Goal: Obtain resource: Download file/media

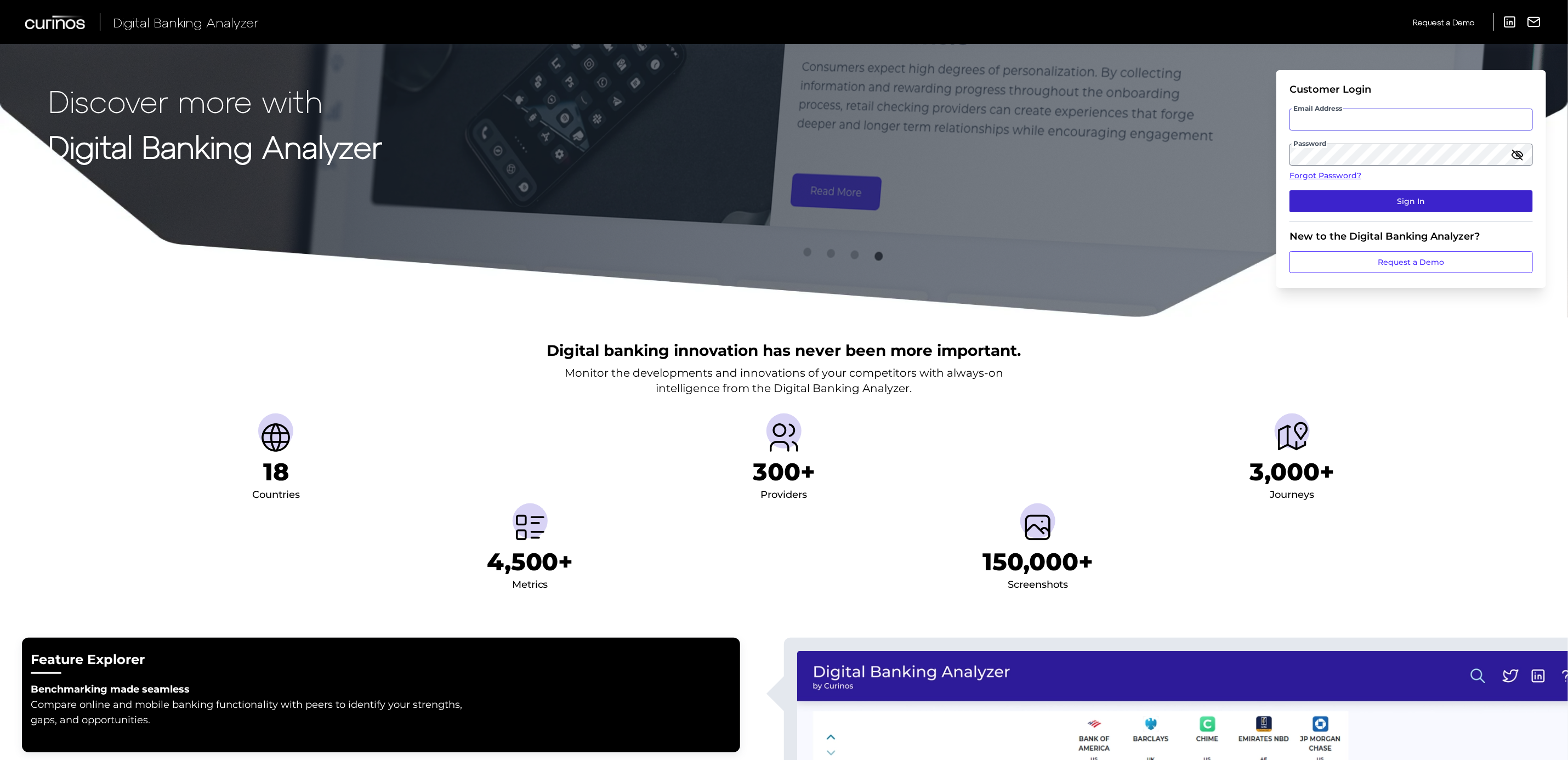
type input "[PERSON_NAME][DOMAIN_NAME][EMAIL_ADDRESS][PERSON_NAME][DOMAIN_NAME]"
click at [1377, 198] on button "Sign In" at bounding box center [1411, 202] width 243 height 22
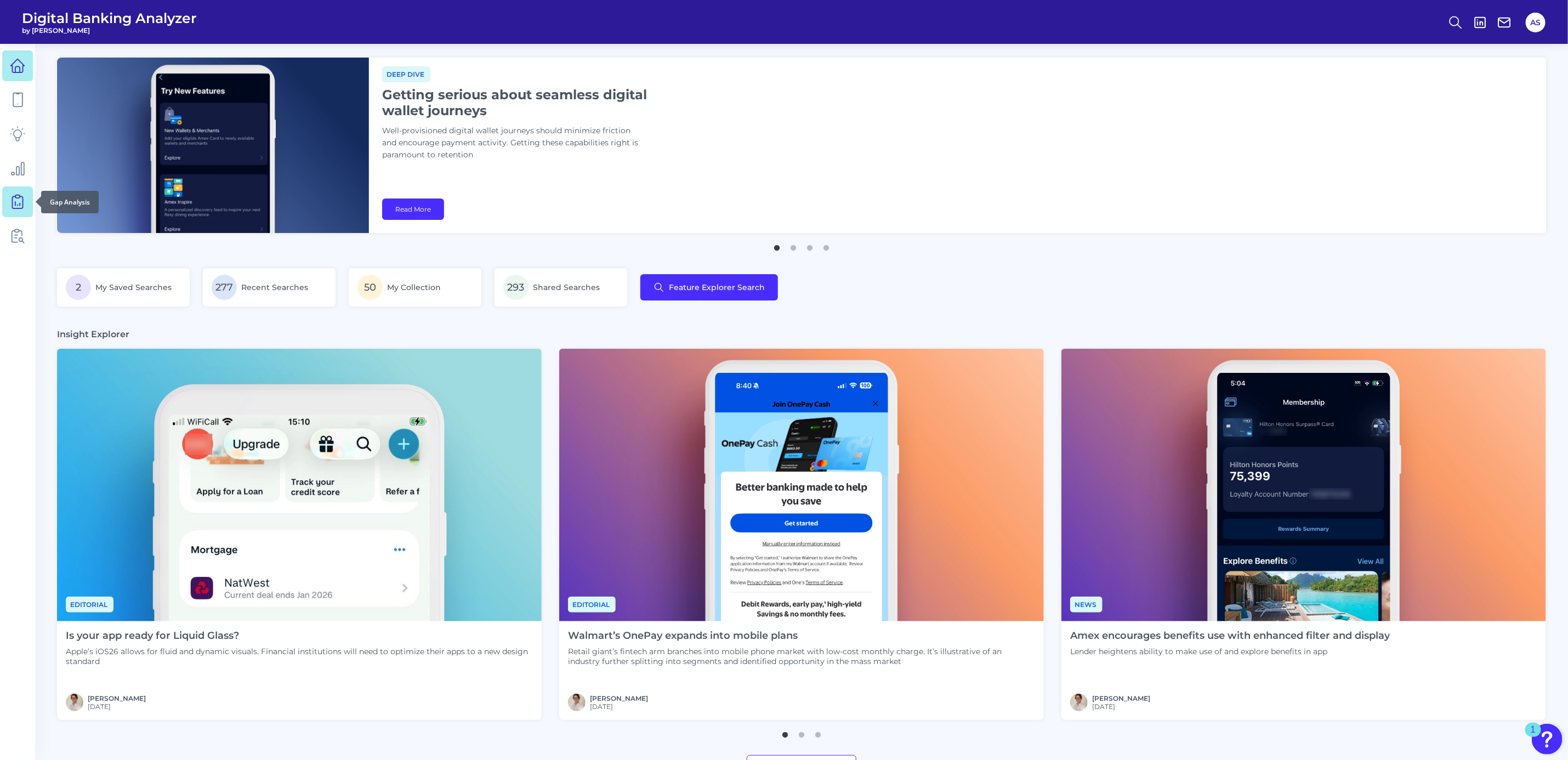
click at [17, 204] on icon at bounding box center [17, 202] width 15 height 15
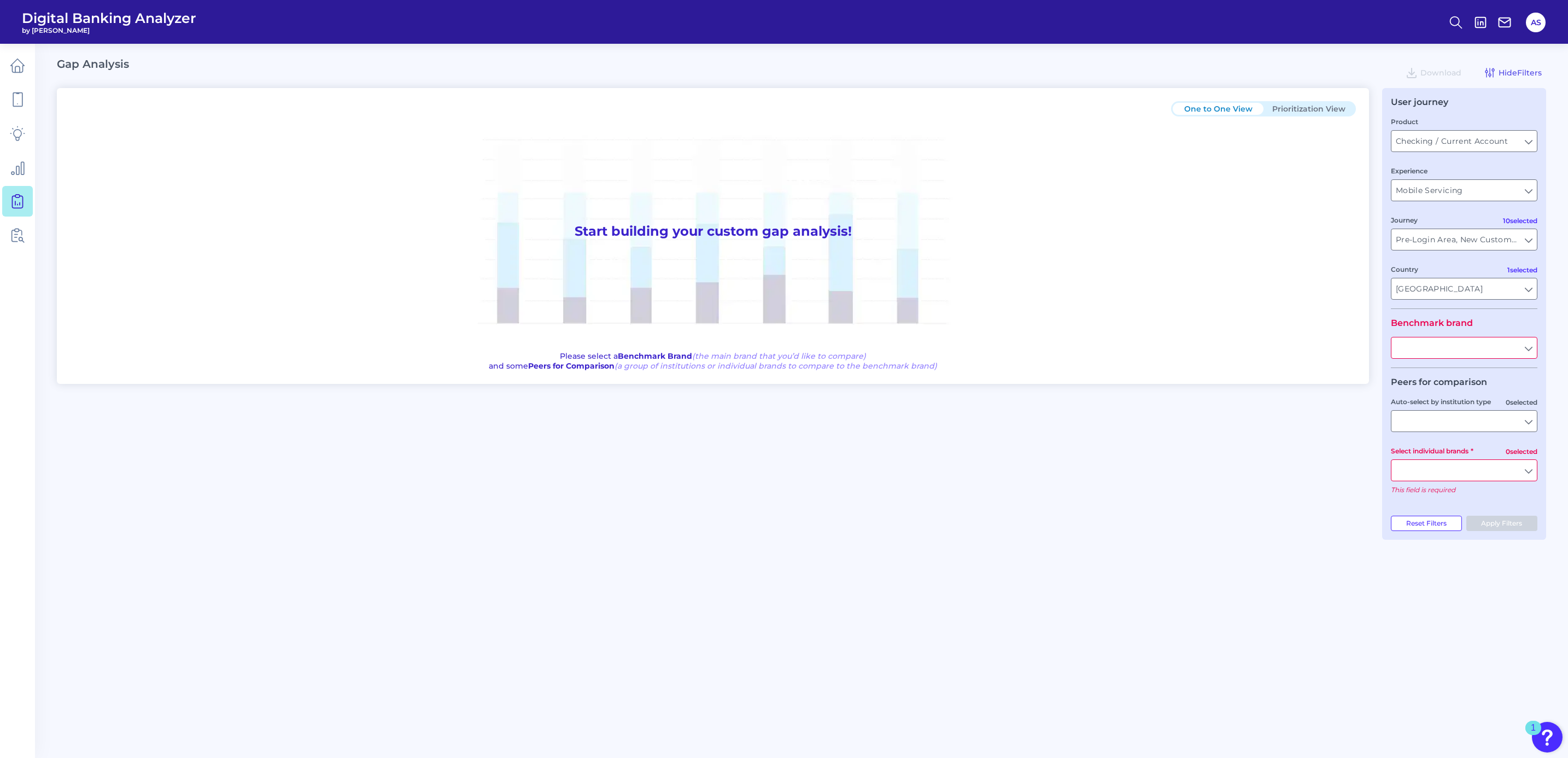
type input "All Journeys"
click at [1469, 340] on input "text" at bounding box center [1464, 348] width 146 height 21
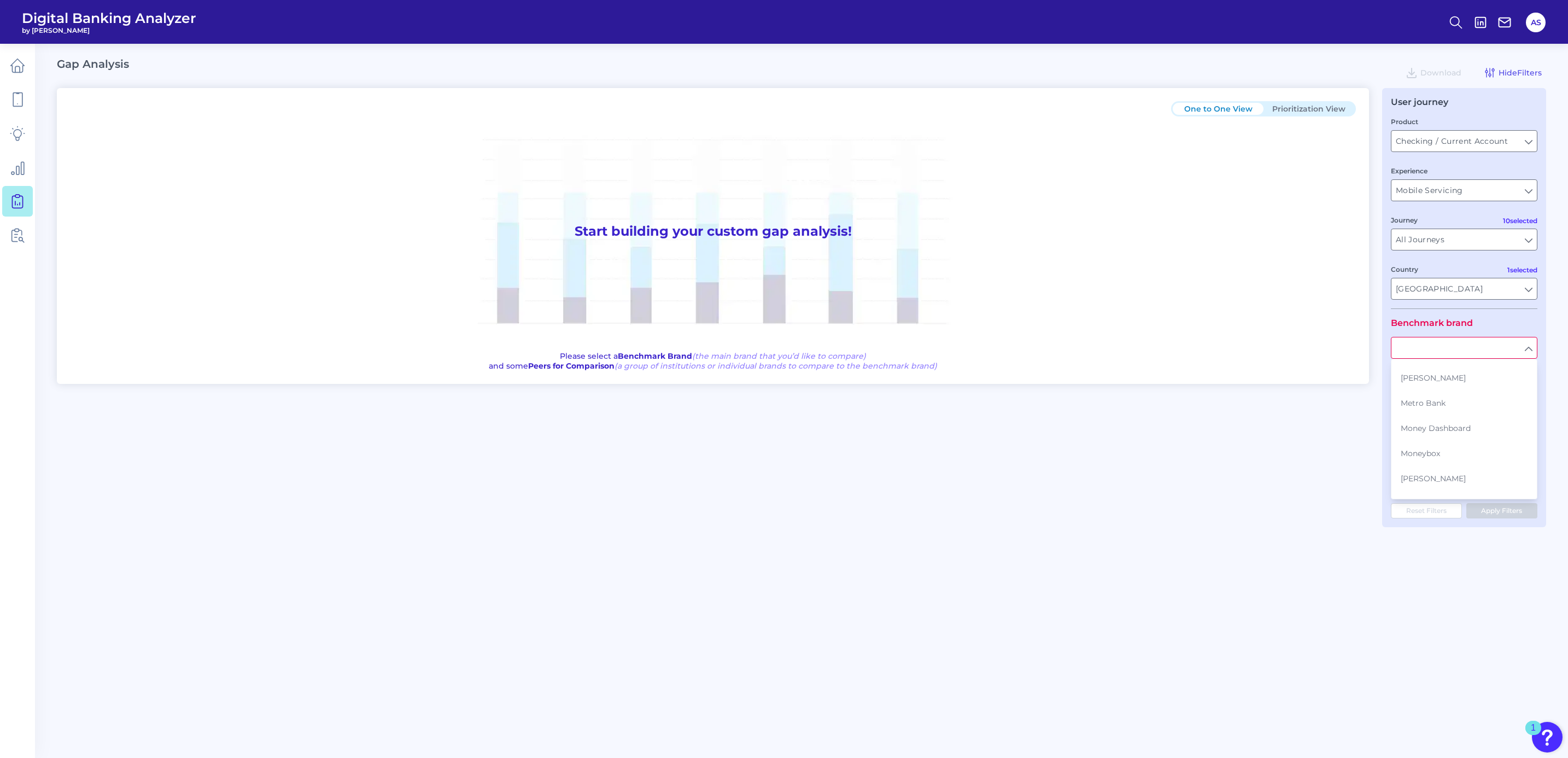
scroll to position [328, 0]
click at [1450, 442] on span "Nationwide Building Society" at bounding box center [1455, 446] width 109 height 10
type input "Nationwide Building Society"
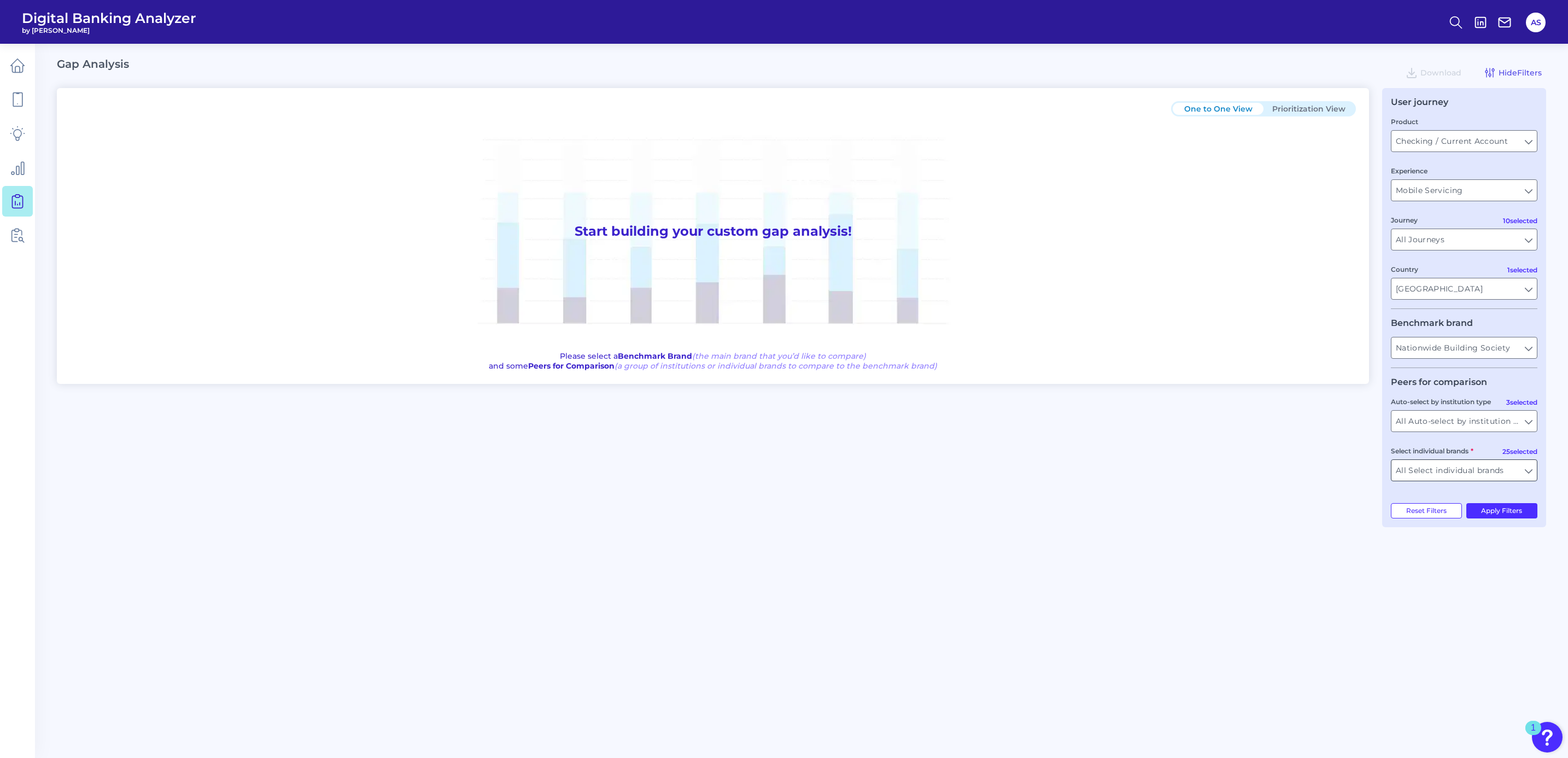
click at [1514, 471] on input "All Select individual brands" at bounding box center [1464, 471] width 146 height 21
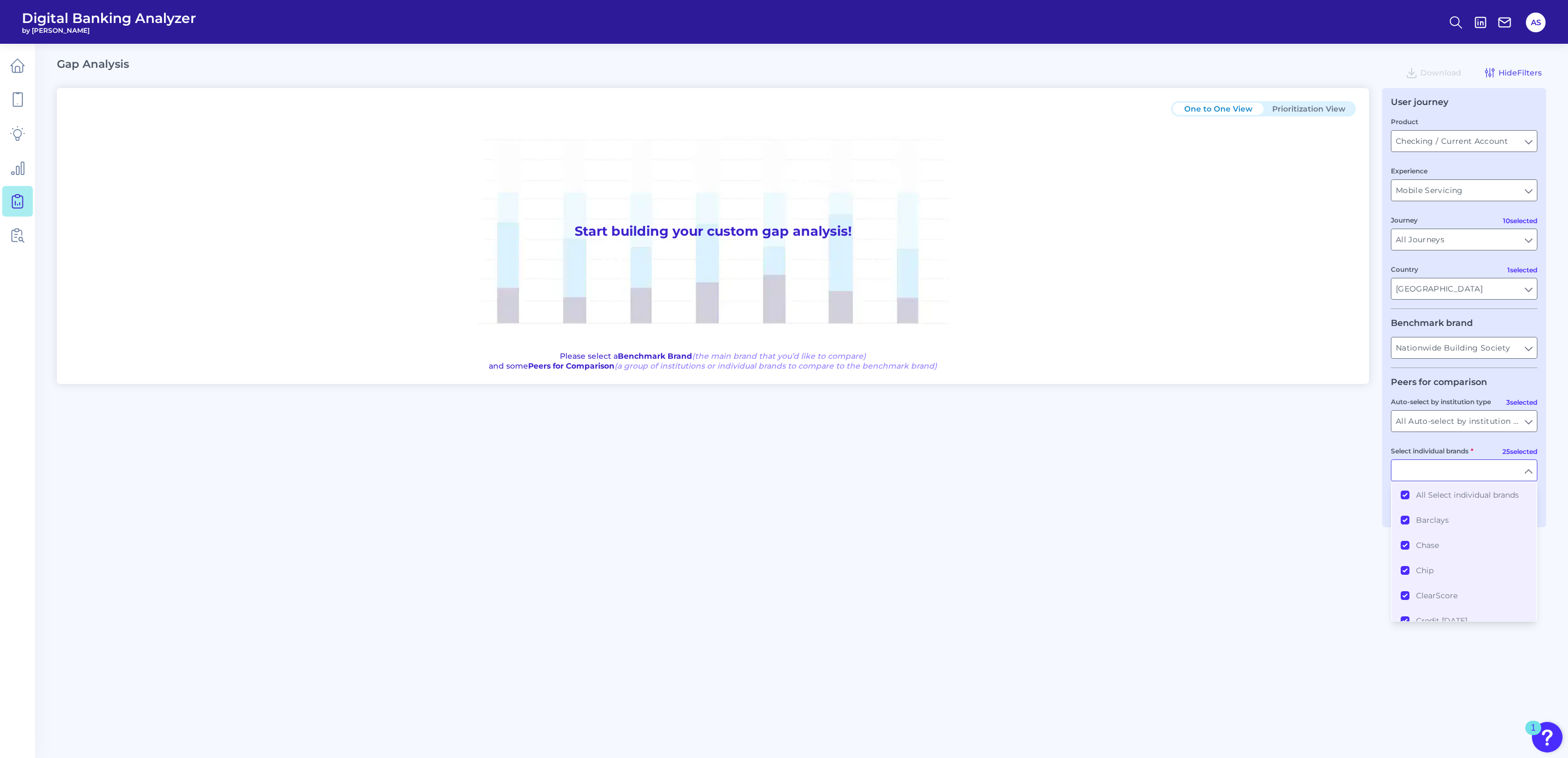
click at [1524, 450] on div "Select individual brands" at bounding box center [1464, 463] width 146 height 36
click at [1408, 494] on button "All Select individual brands" at bounding box center [1464, 495] width 144 height 25
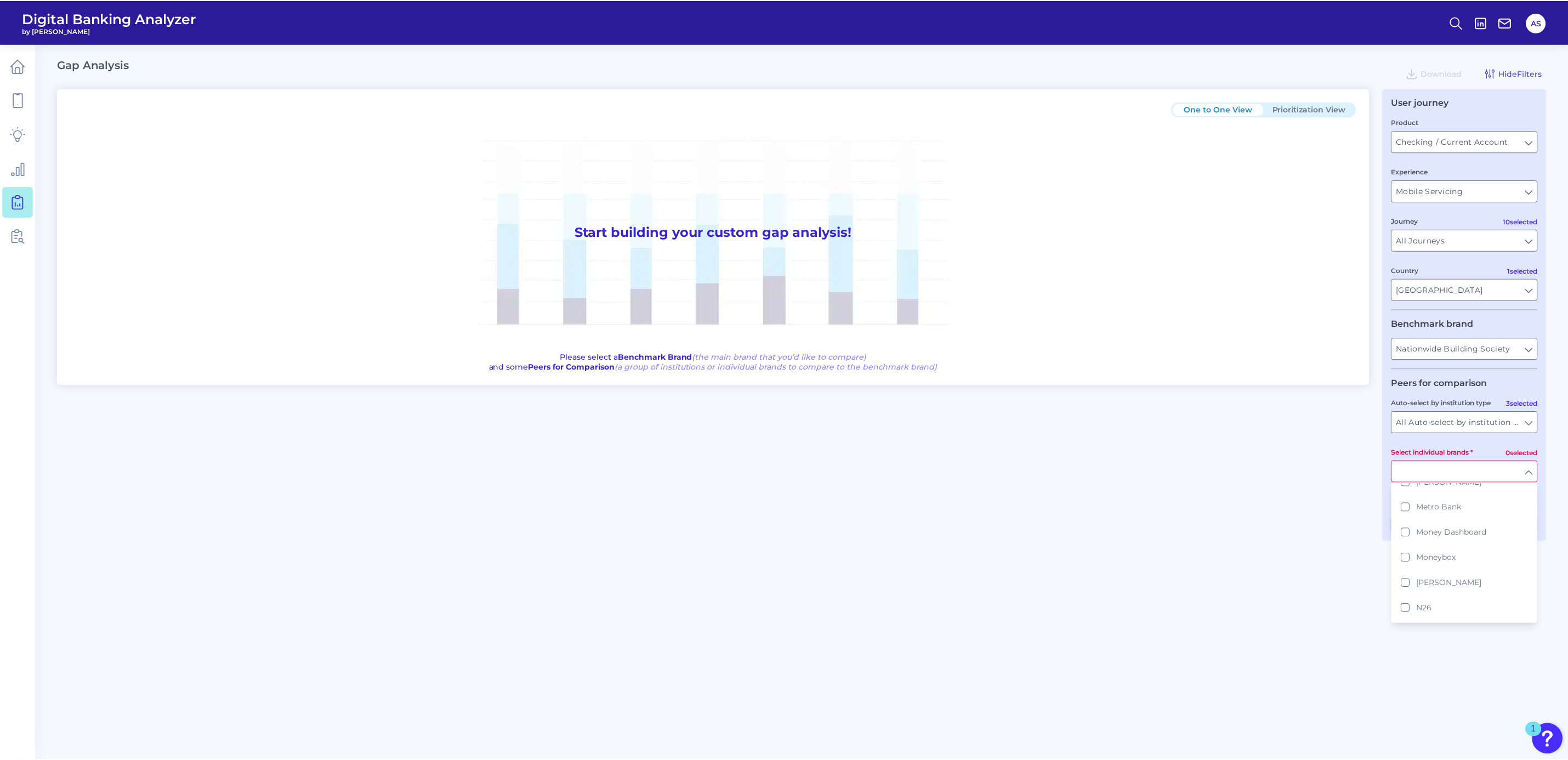
scroll to position [495, 0]
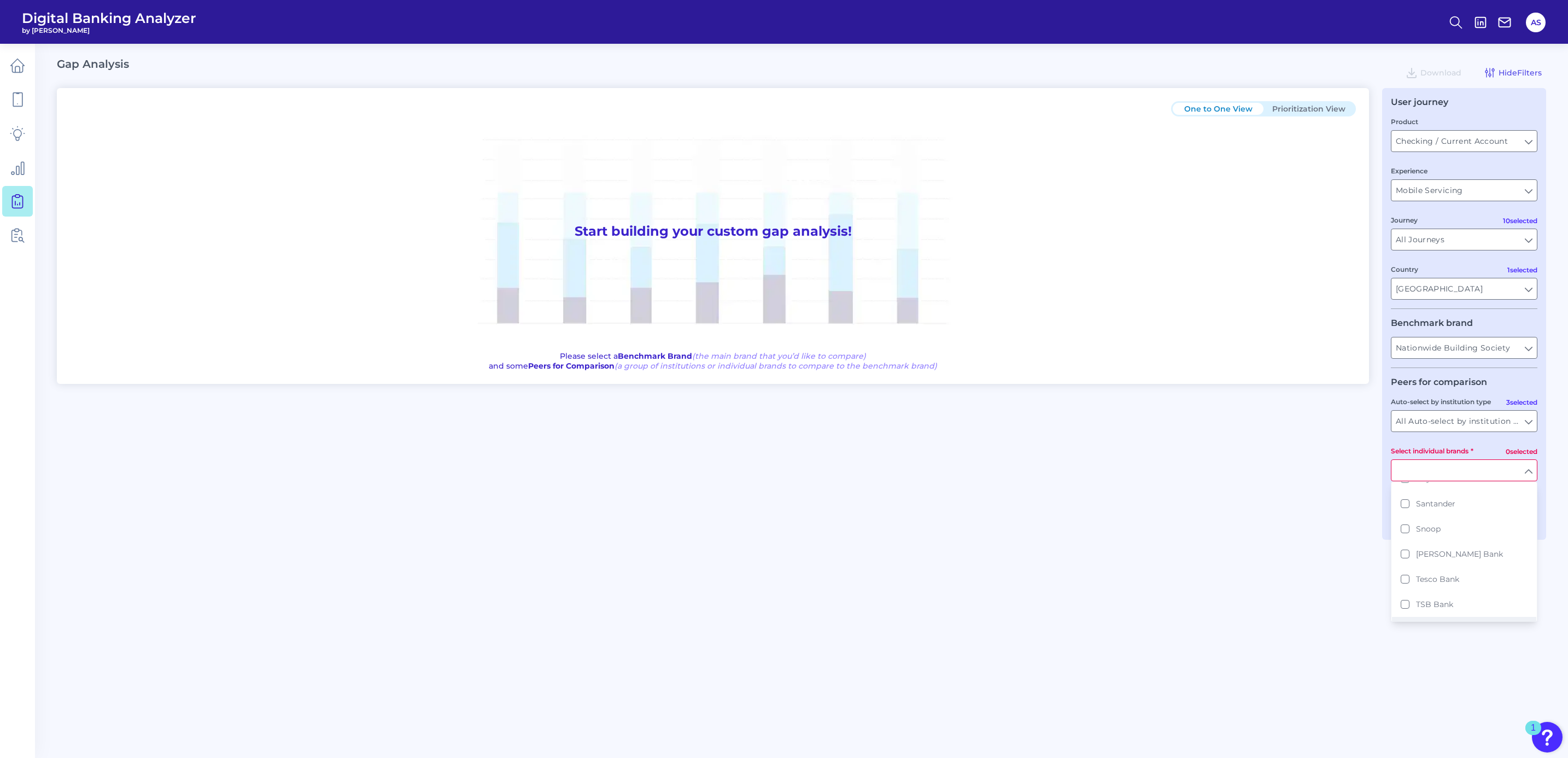
click at [1406, 617] on button "Virgin Money" at bounding box center [1464, 629] width 144 height 25
click at [1338, 469] on div "One to One View Prioritization View Start building your custom gap analysis! Pl…" at bounding box center [801, 307] width 1489 height 439
type input "Virgin Money"
click at [1514, 513] on button "Apply Filters" at bounding box center [1502, 511] width 72 height 15
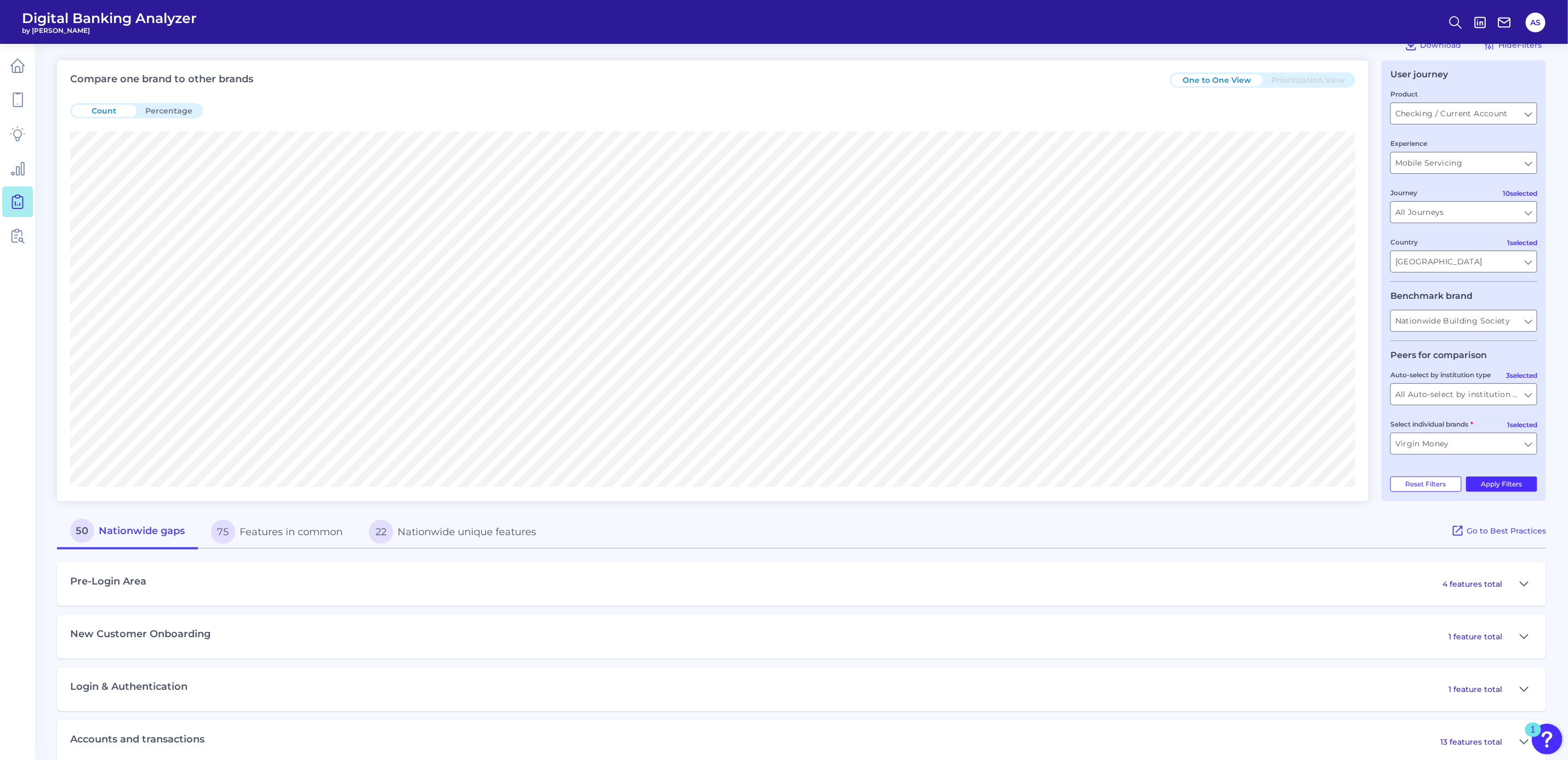
scroll to position [0, 0]
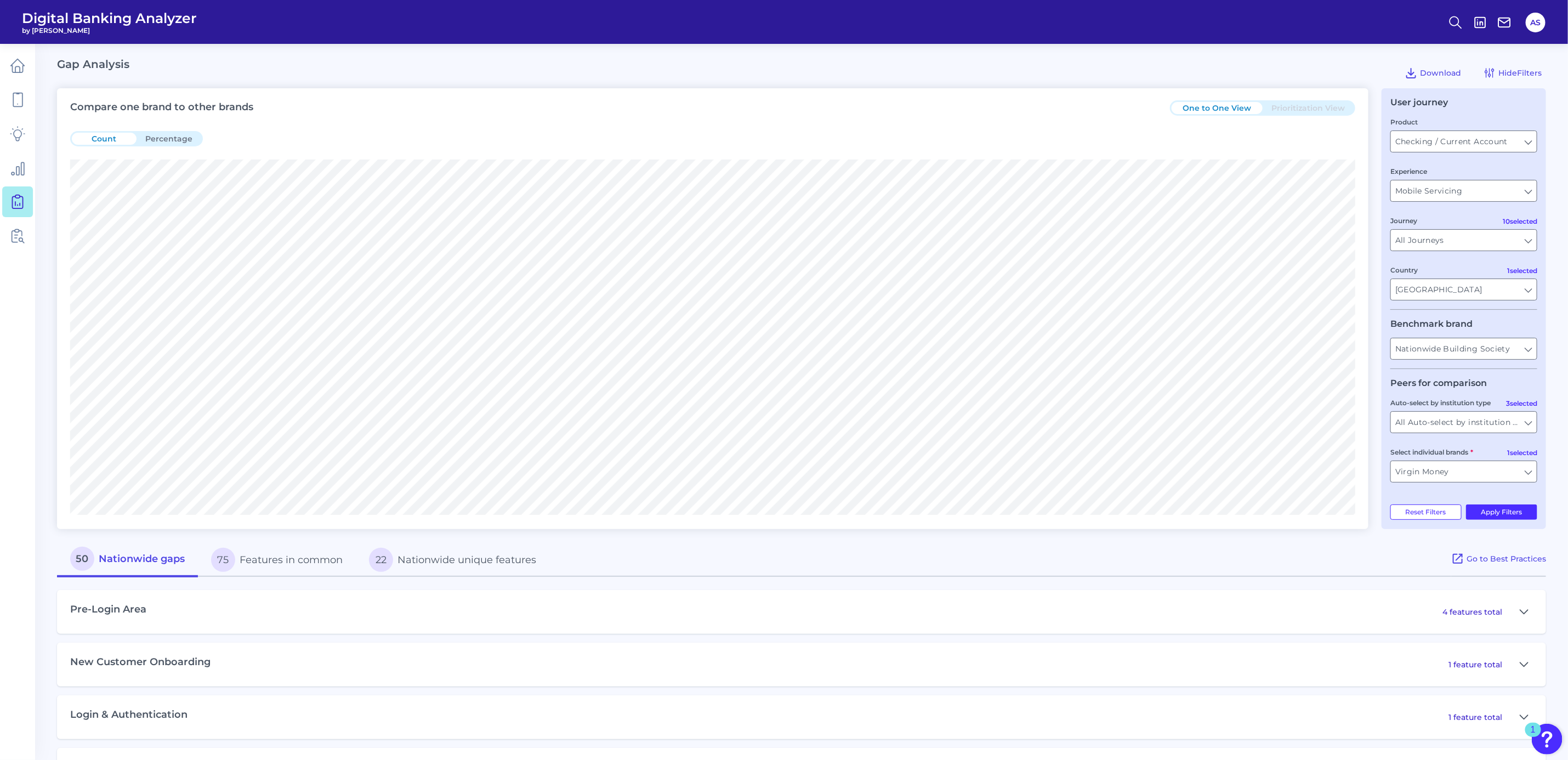
click at [1258, 78] on div "Gap Analysis Download Hide Filters" at bounding box center [801, 73] width 1489 height 30
click at [1443, 349] on input "Nationwide Building Society" at bounding box center [1464, 348] width 146 height 21
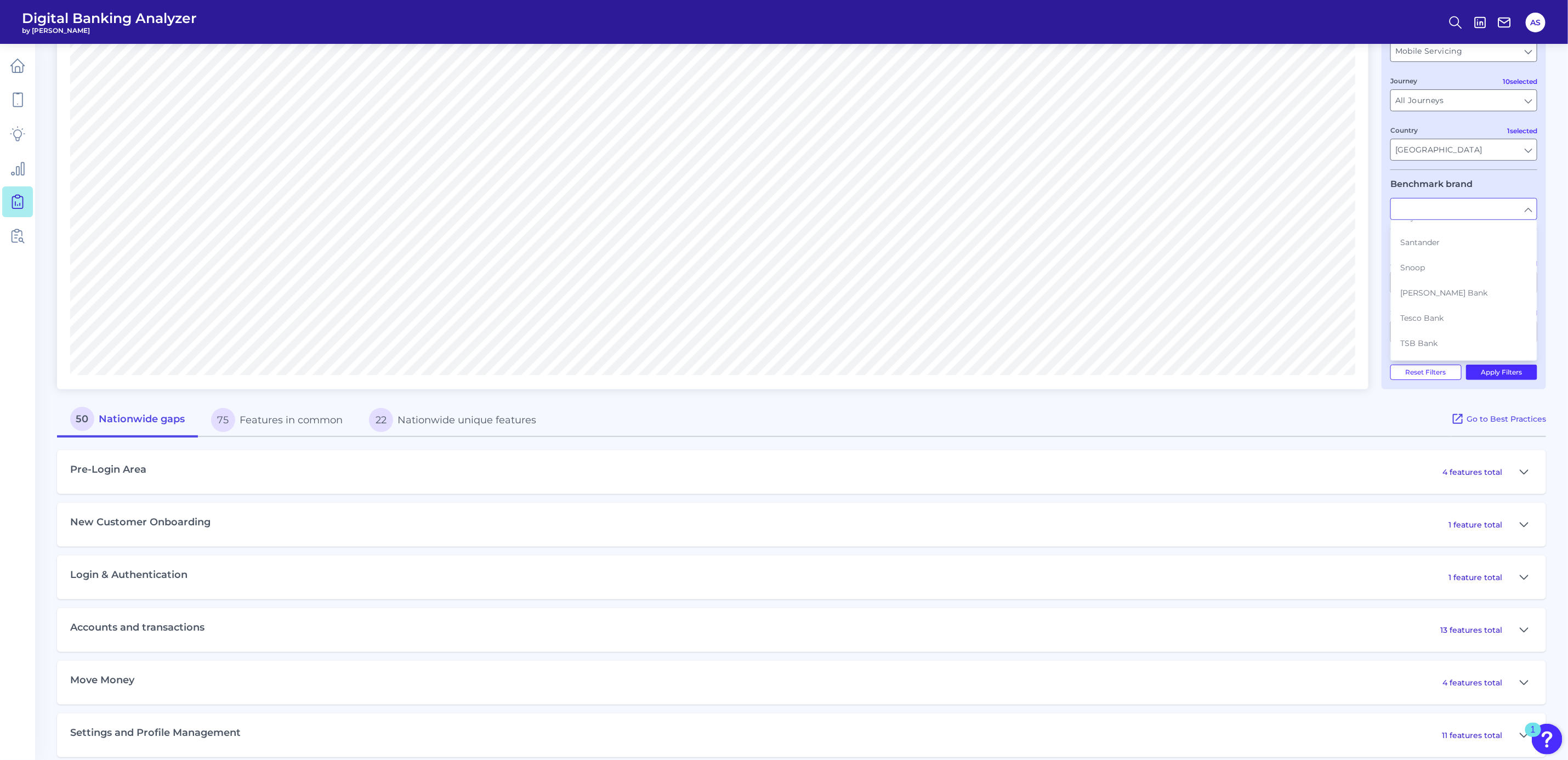
scroll to position [247, 0]
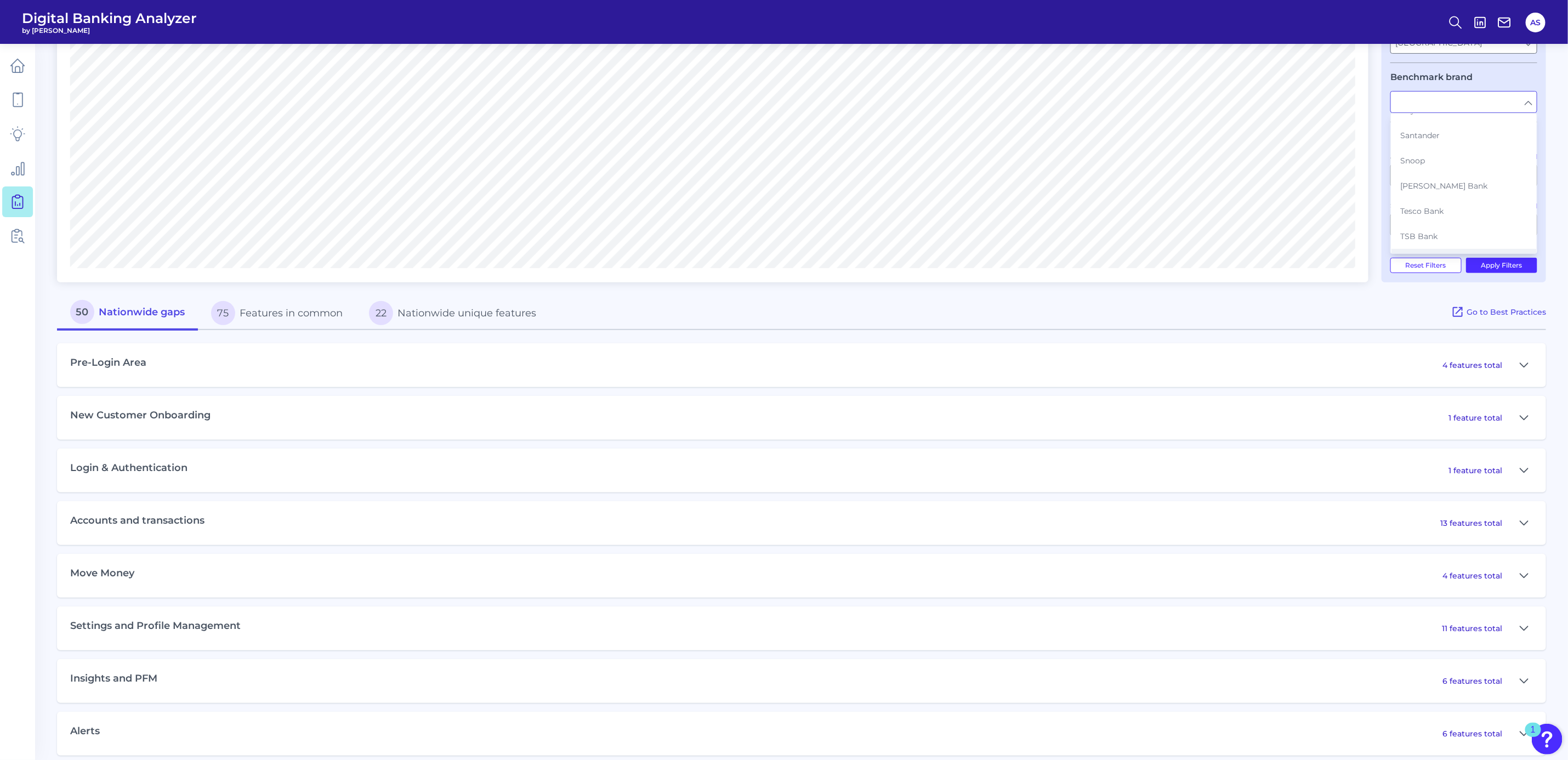
click at [1429, 256] on span "Virgin Money" at bounding box center [1426, 261] width 51 height 10
type input "Virgin Money"
type input "All Select individual brands"
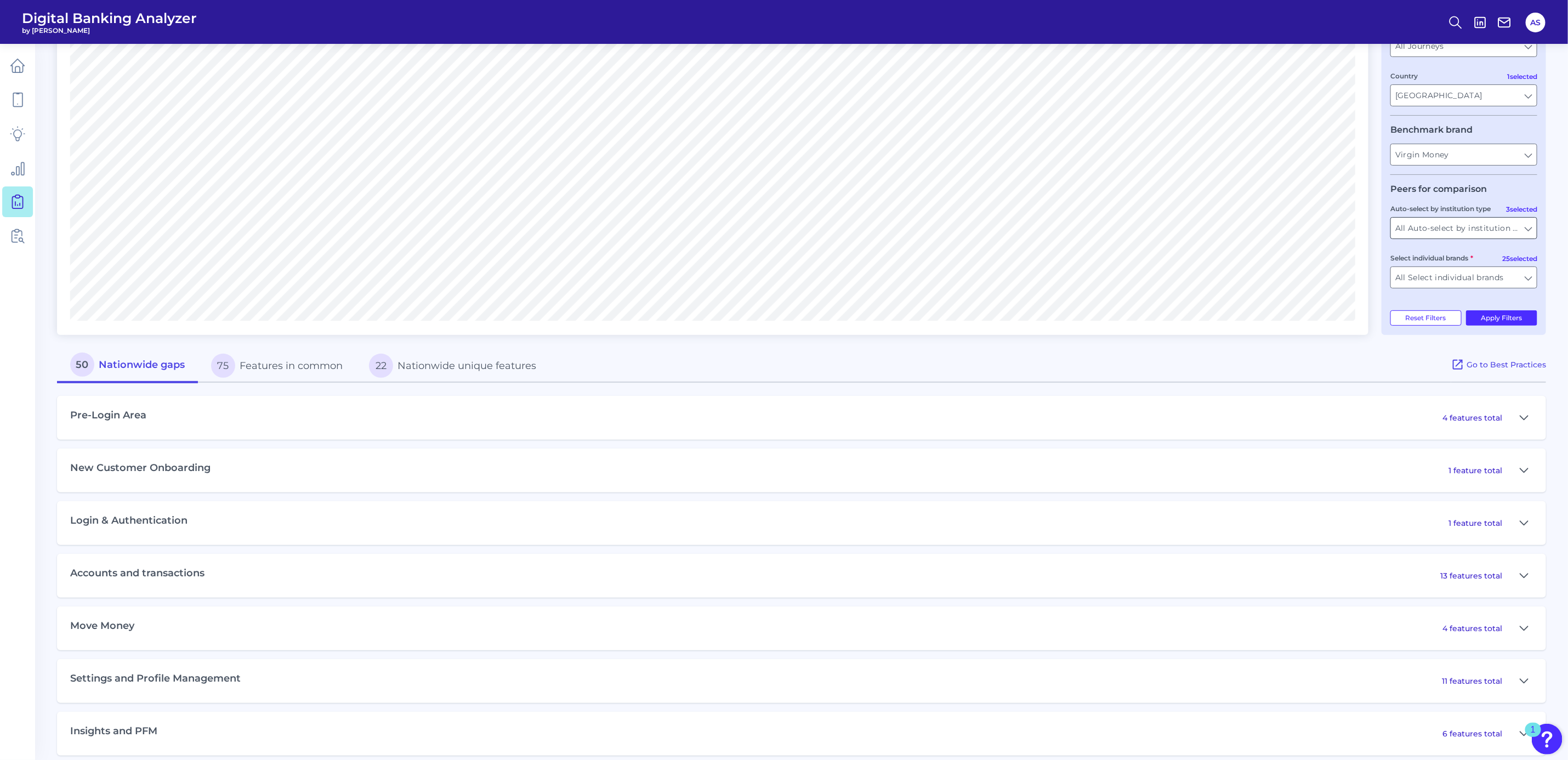
scroll to position [164, 0]
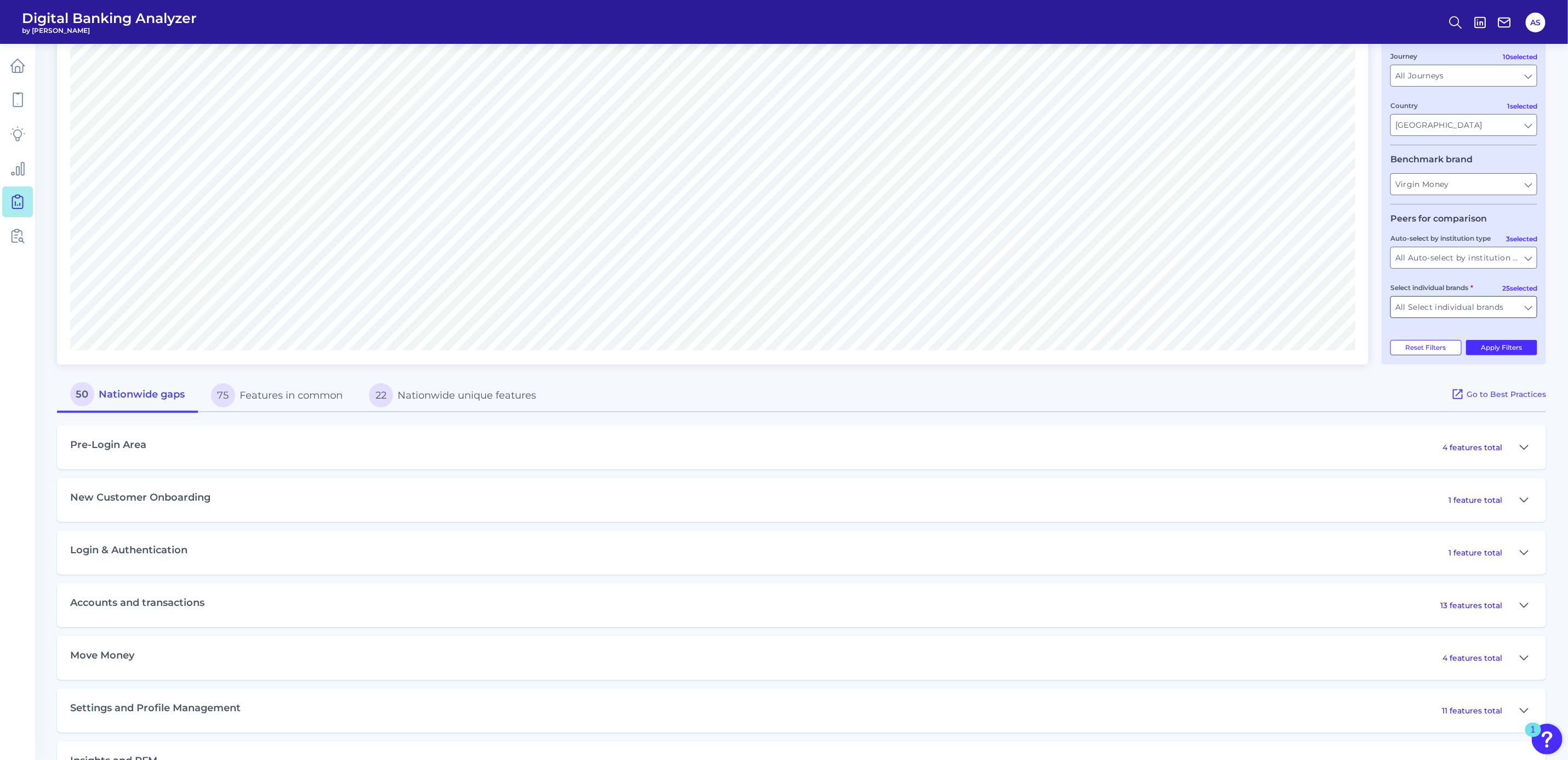
click at [1440, 308] on input "All Select individual brands" at bounding box center [1464, 307] width 146 height 21
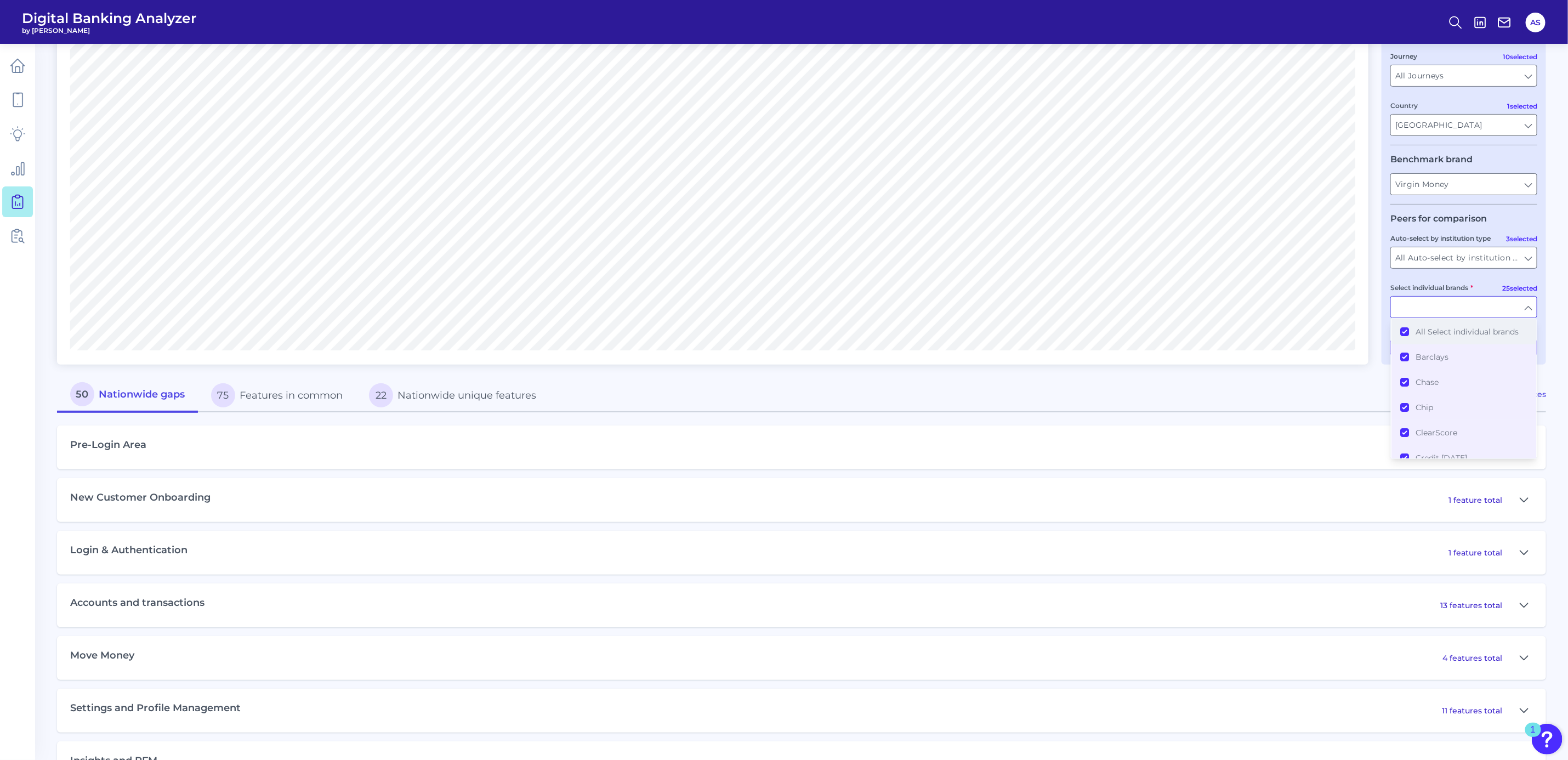
click at [1405, 330] on button "All Select individual brands" at bounding box center [1464, 332] width 145 height 25
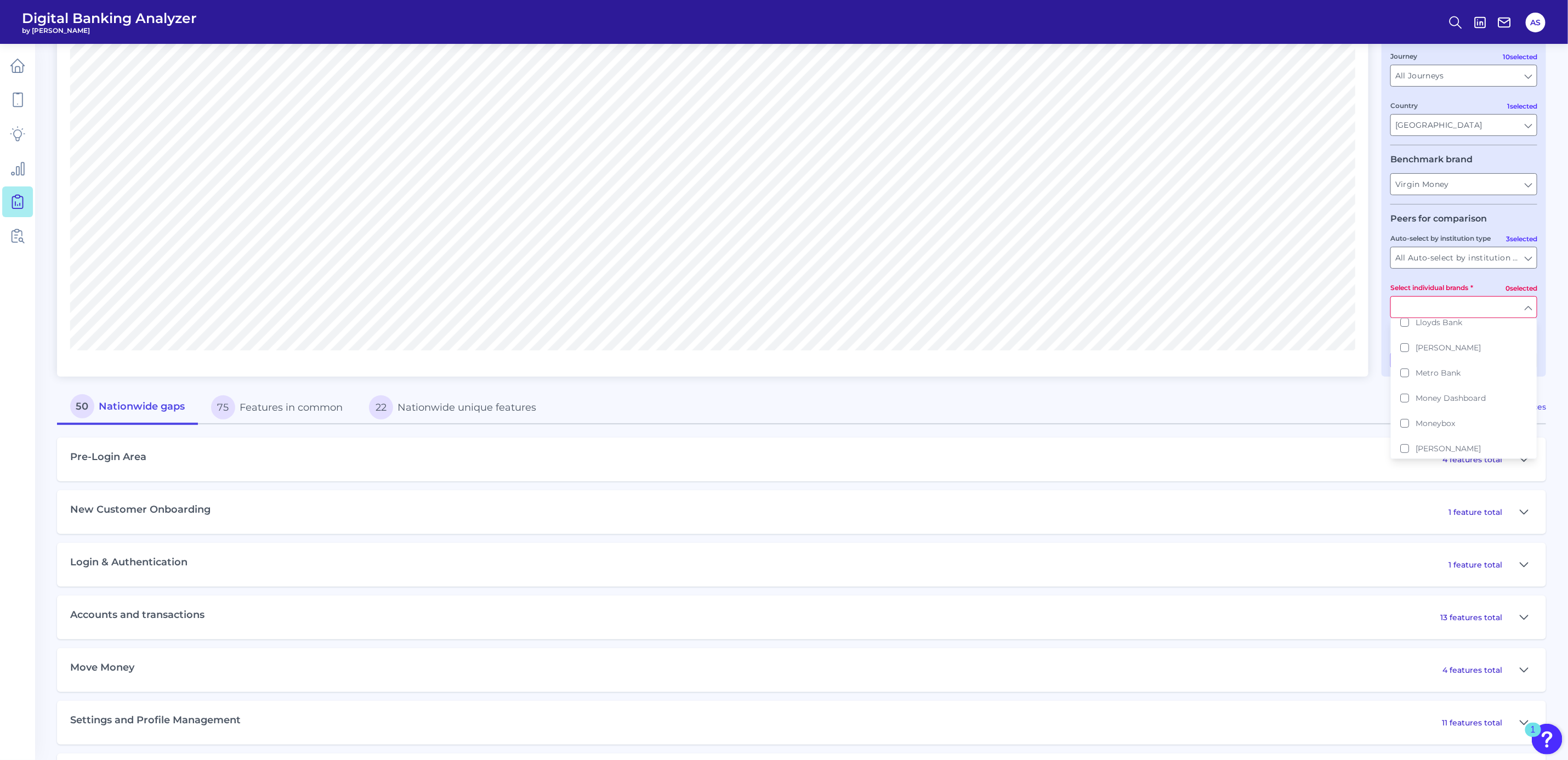
scroll to position [412, 0]
click at [1405, 339] on button "Nationwide Building Society" at bounding box center [1464, 349] width 145 height 25
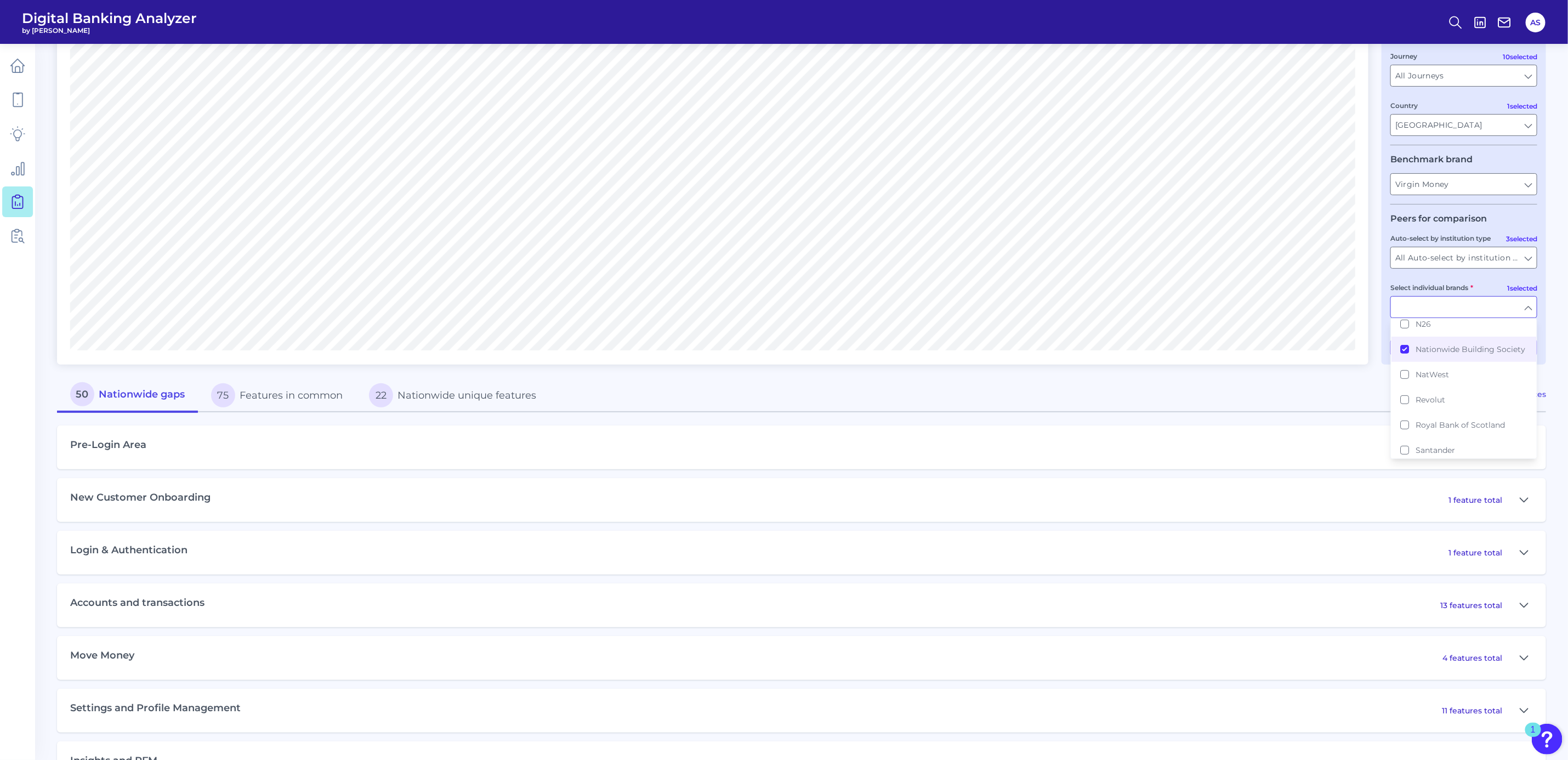
click at [1371, 317] on div "Compare one brand to other brands One to One View Prioritization View Count Per…" at bounding box center [801, 433] width 1489 height 1019
type input "Nationwide Building Society"
click at [1501, 349] on button "Apply Filters" at bounding box center [1502, 348] width 72 height 15
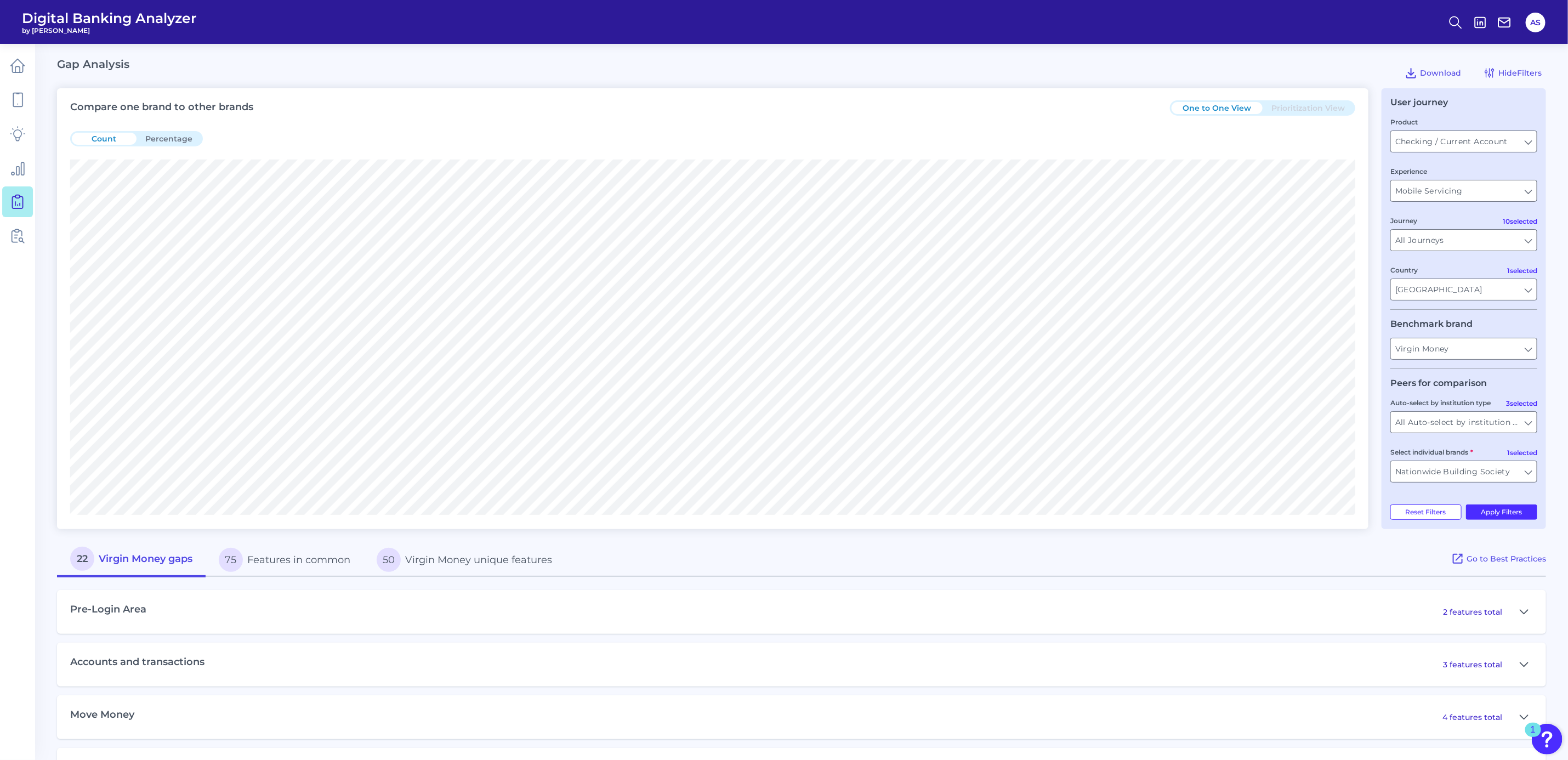
scroll to position [164, 0]
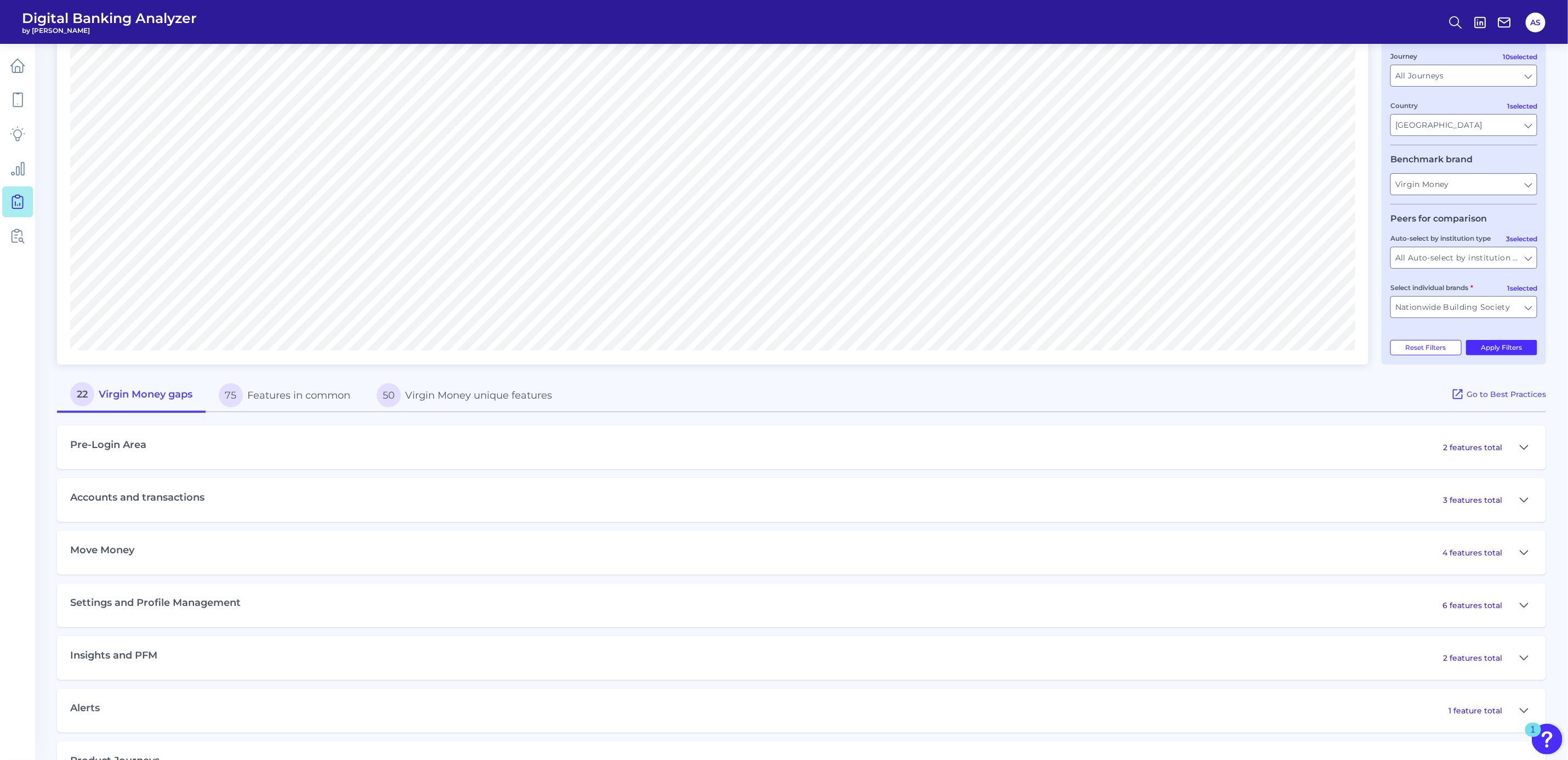
click at [604, 451] on div "Pre-Login Area 2 features total" at bounding box center [801, 447] width 1489 height 44
click at [1522, 445] on icon at bounding box center [1524, 447] width 9 height 13
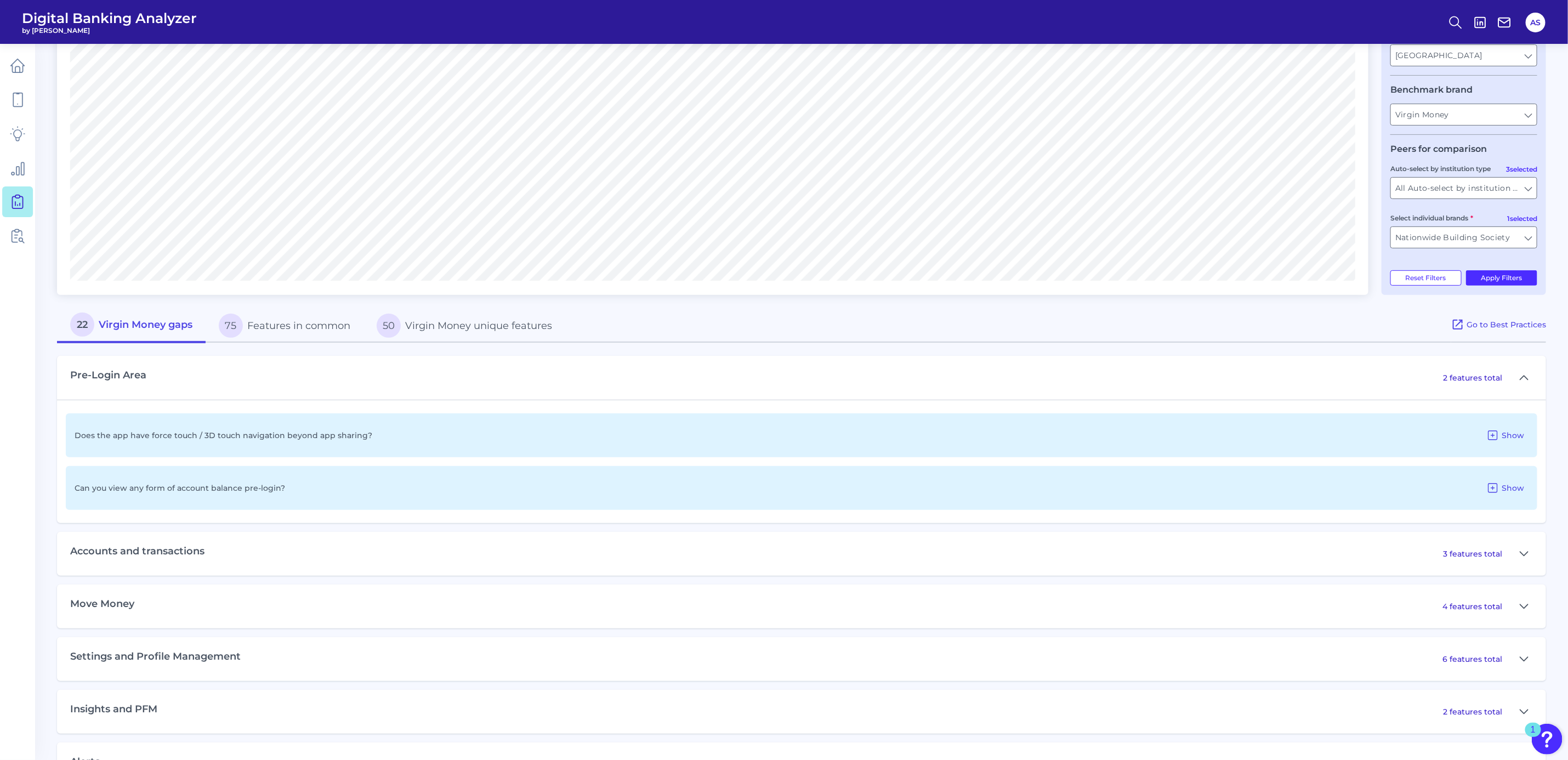
scroll to position [329, 0]
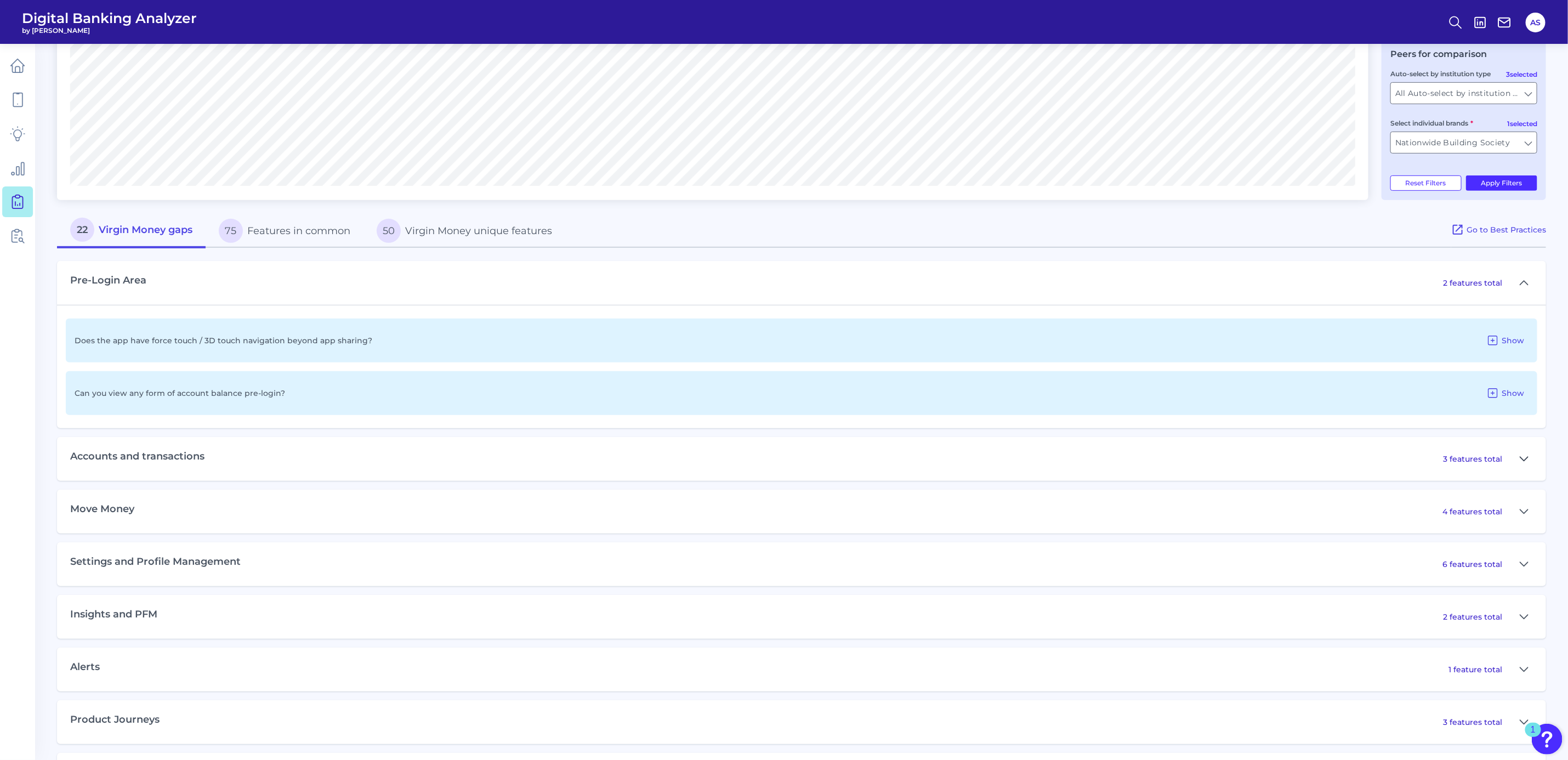
click at [1524, 462] on icon at bounding box center [1524, 459] width 9 height 13
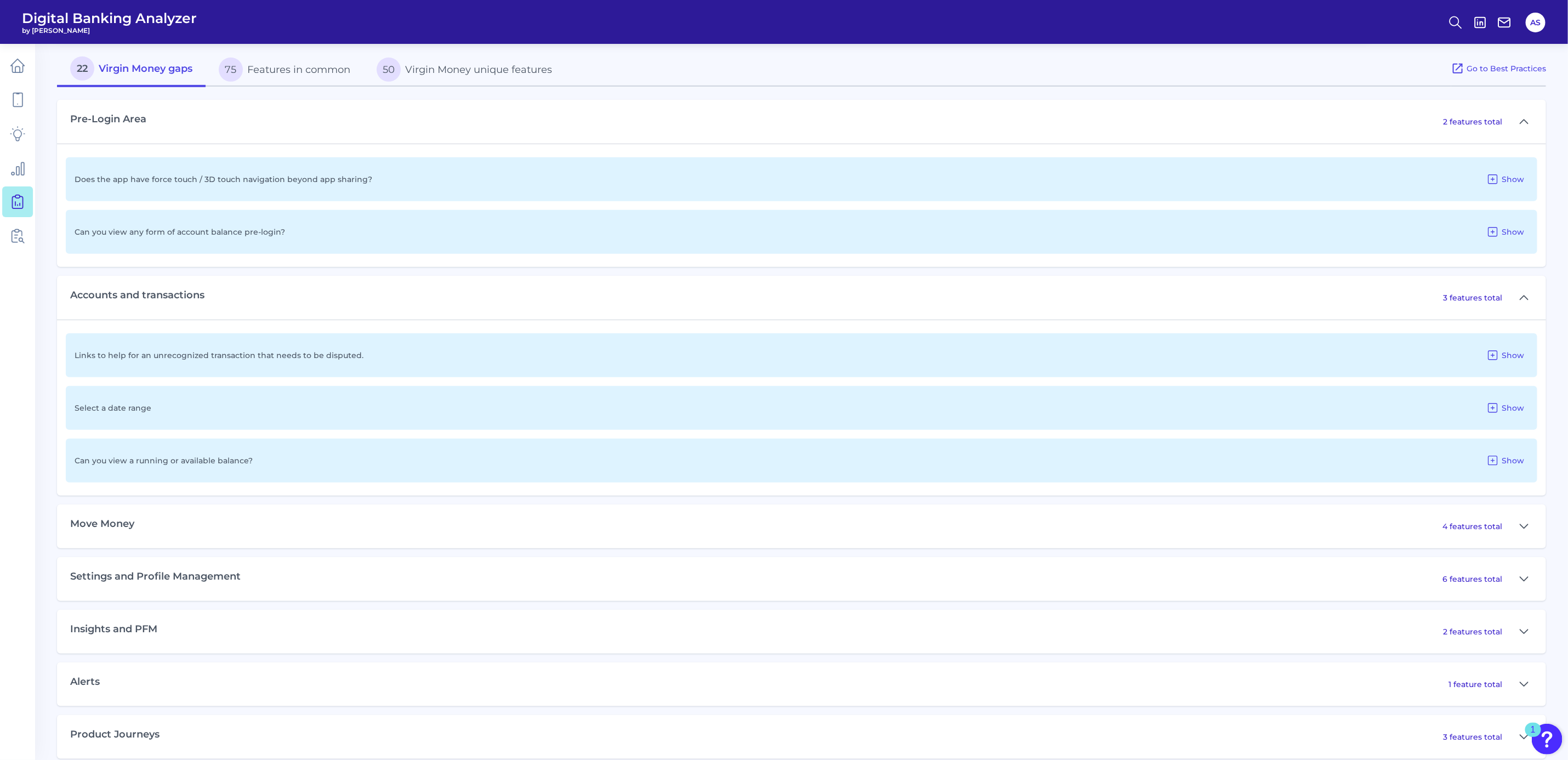
scroll to position [493, 0]
click at [1497, 348] on icon at bounding box center [1493, 352] width 9 height 9
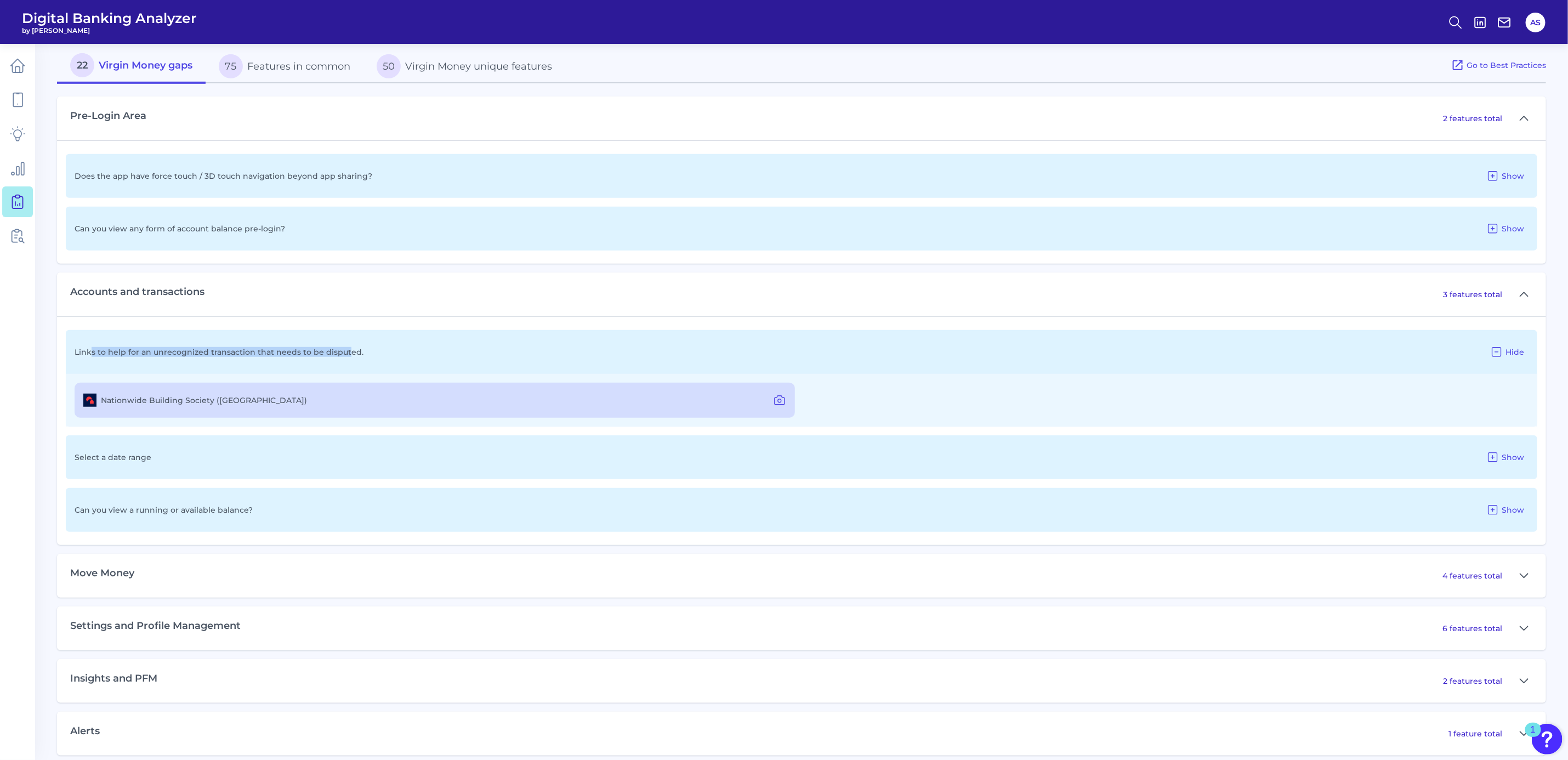
drag, startPoint x: 91, startPoint y: 352, endPoint x: 344, endPoint y: 348, distance: 253.0
click at [344, 348] on p "Links to help for an unrecognized transaction that needs to be disputed." at bounding box center [219, 352] width 289 height 10
click at [786, 400] on icon at bounding box center [779, 400] width 13 height 13
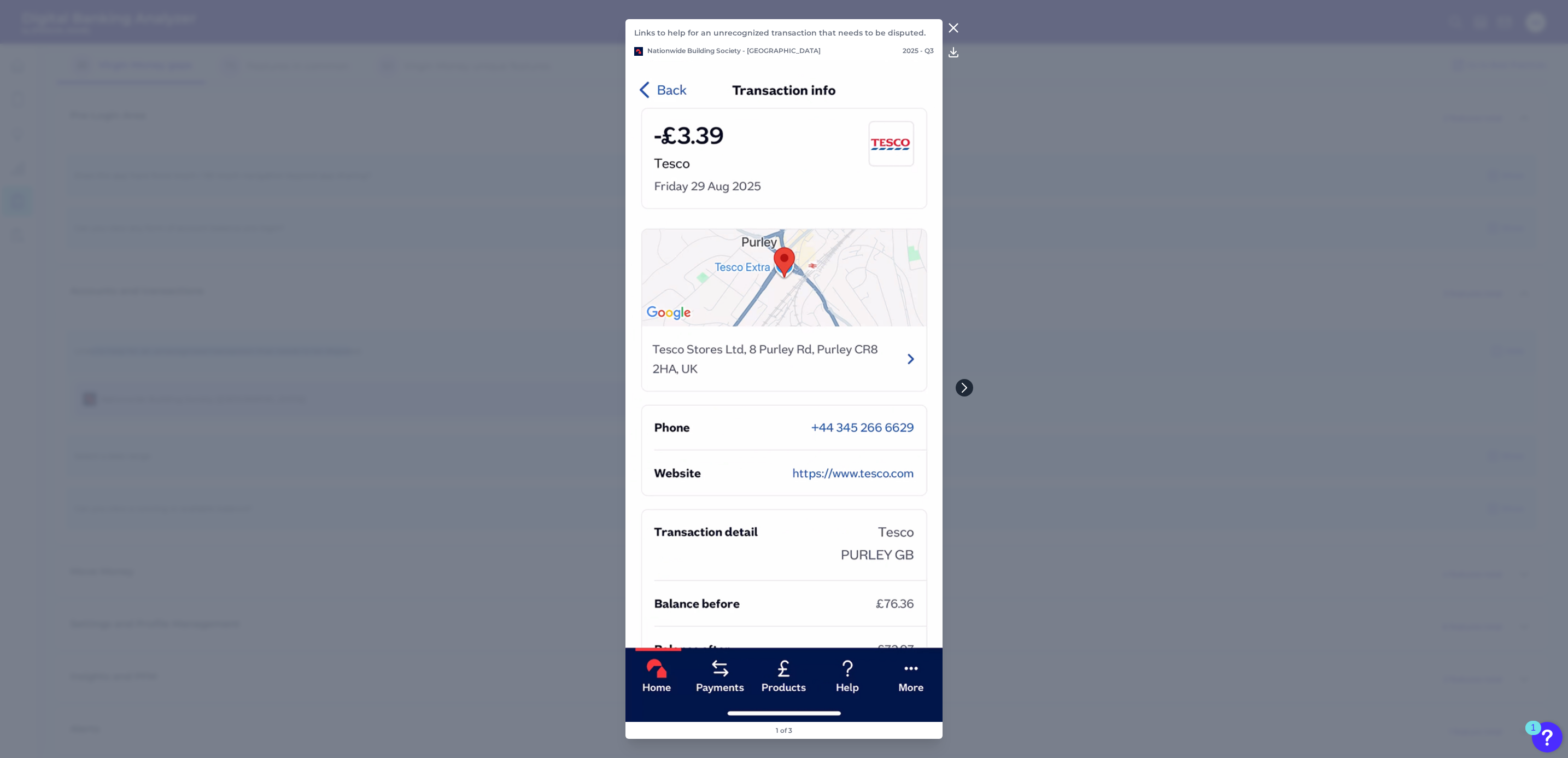
click at [966, 386] on icon at bounding box center [964, 388] width 10 height 10
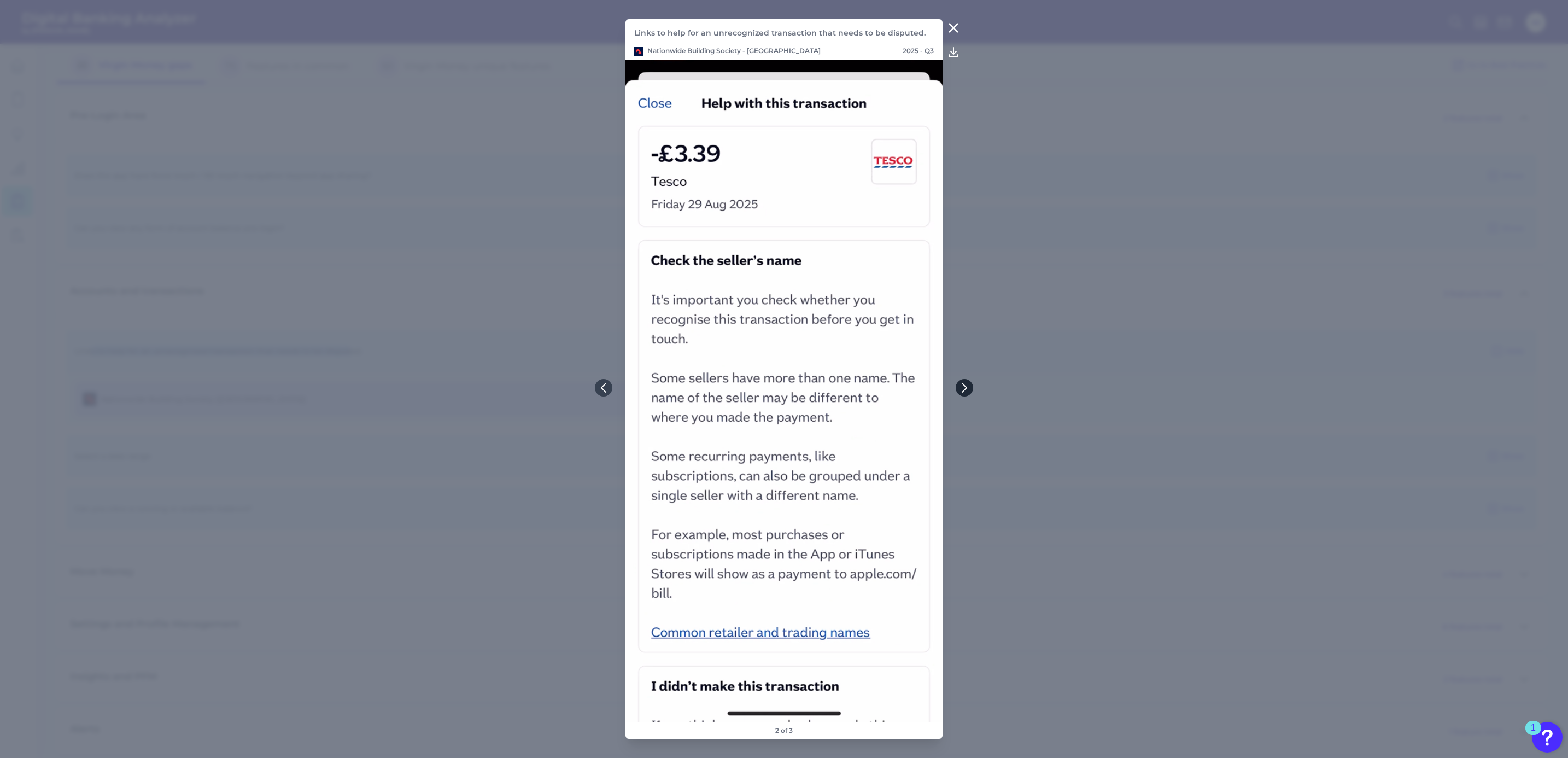
click at [966, 386] on icon at bounding box center [964, 388] width 10 height 10
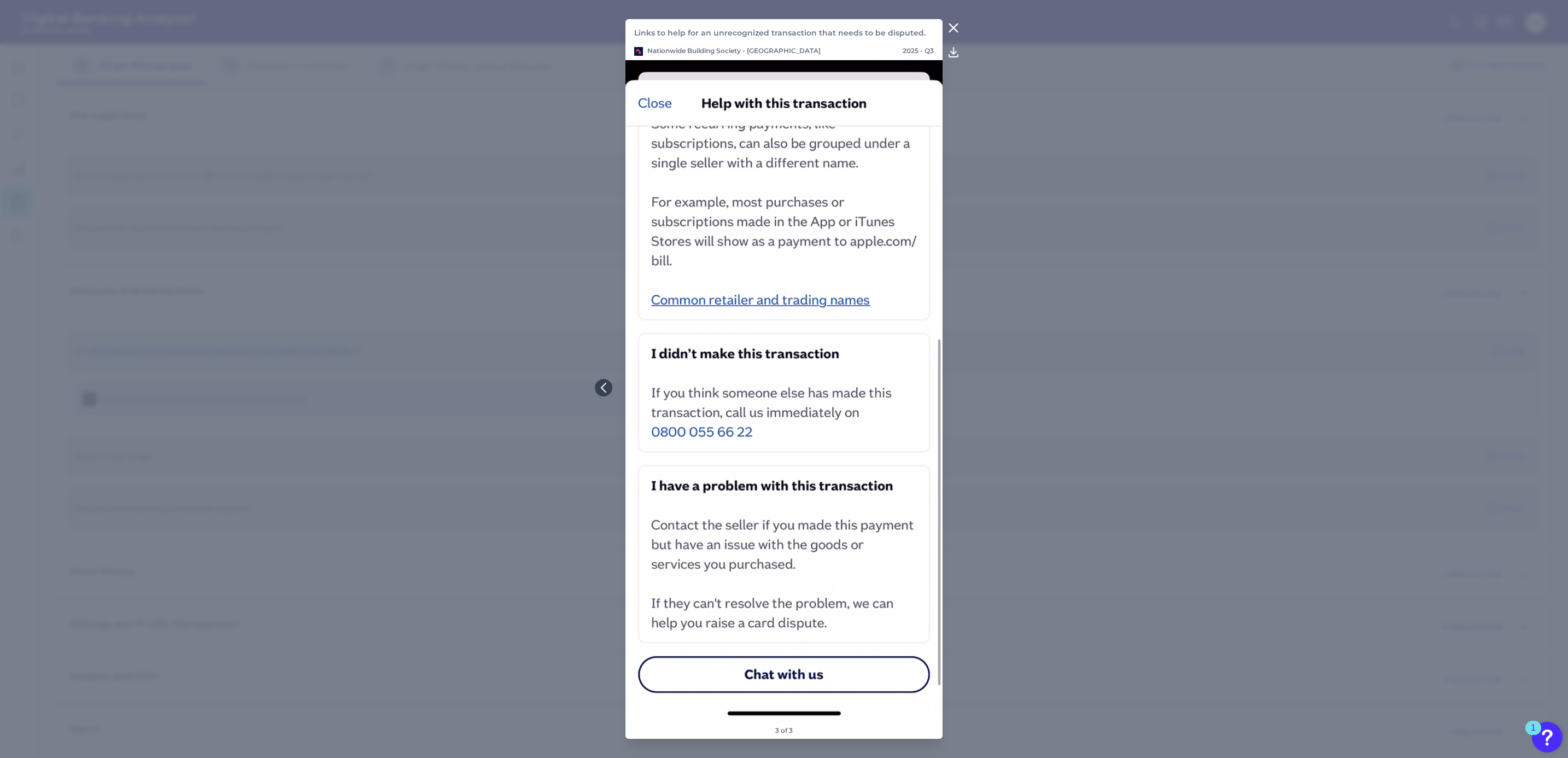
click at [953, 31] on icon at bounding box center [953, 28] width 13 height 13
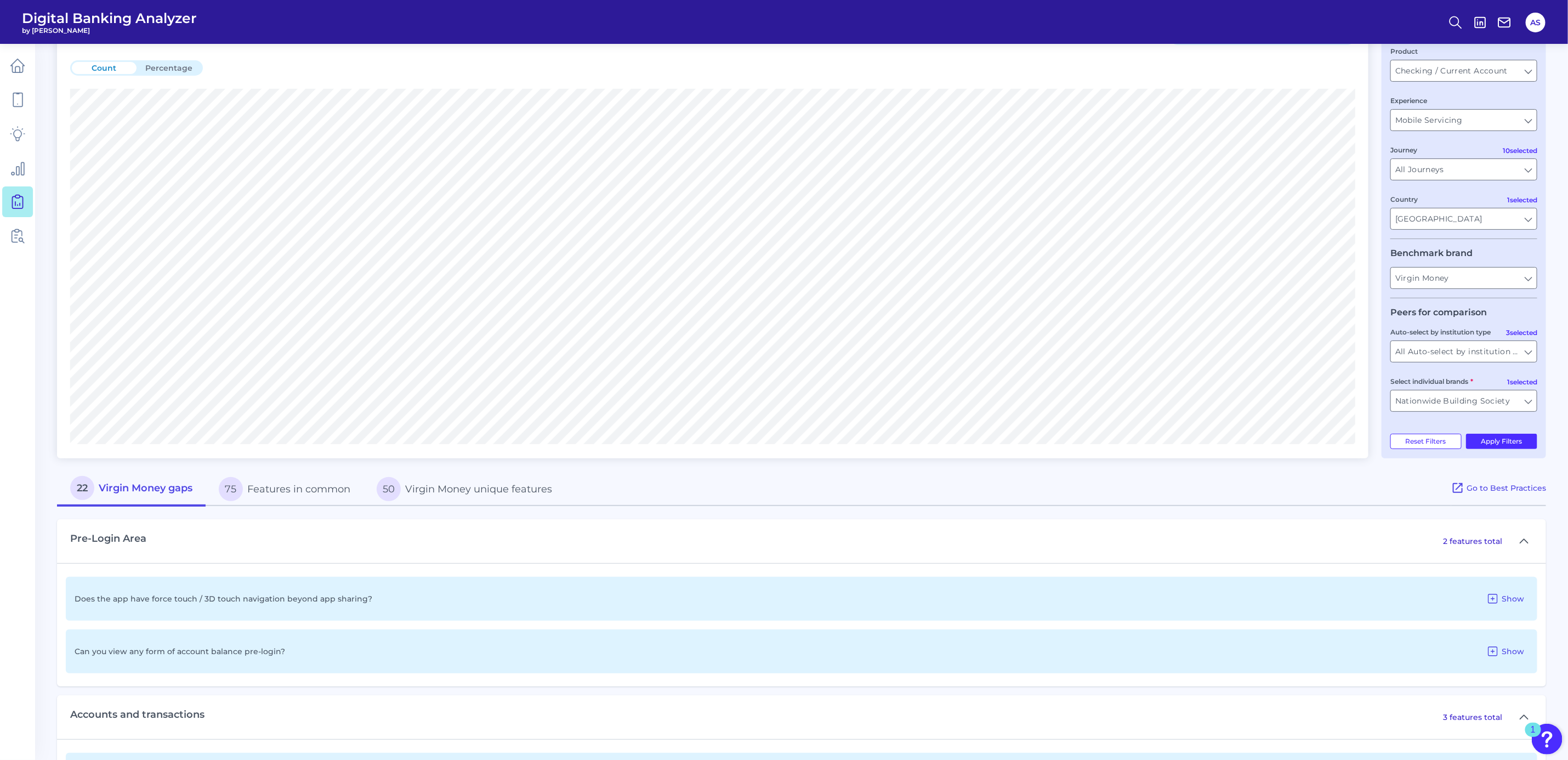
scroll to position [0, 0]
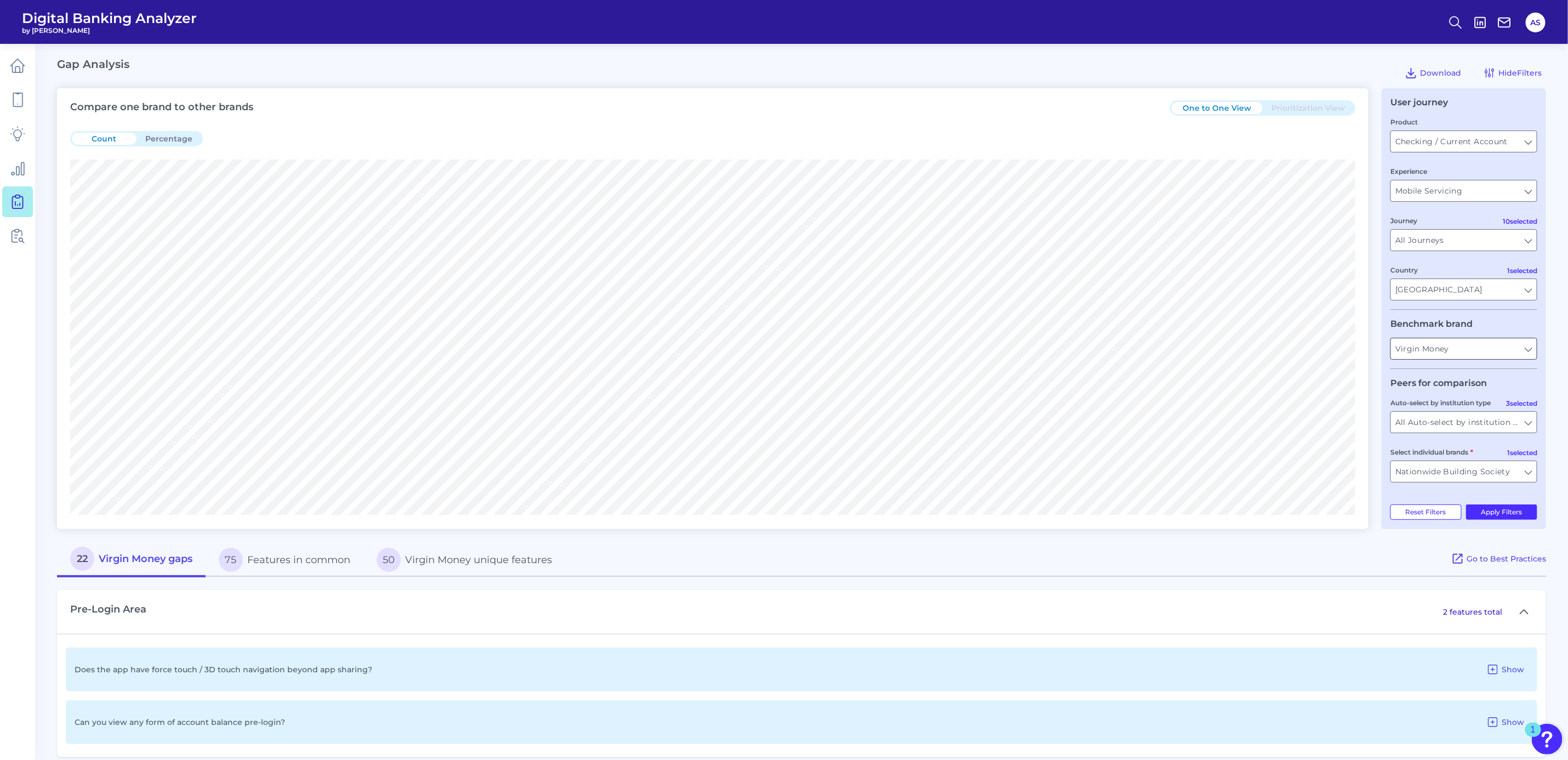
click at [1460, 348] on input "Virgin Money" at bounding box center [1464, 348] width 146 height 21
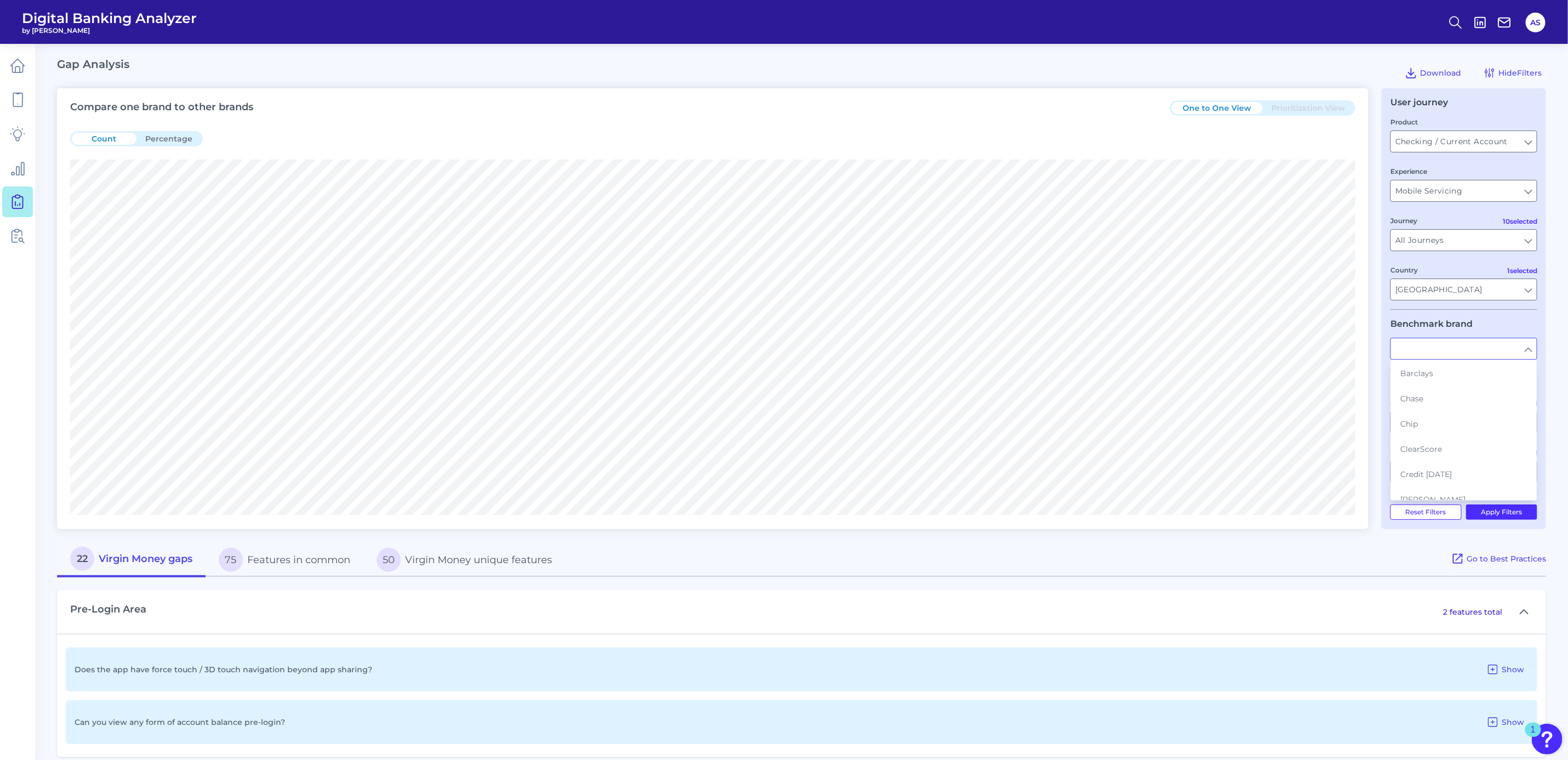
click at [1363, 354] on div "Compare one brand to other brands One to One View Prioritization View Count Per…" at bounding box center [712, 308] width 1312 height 441
type input "Virgin Money"
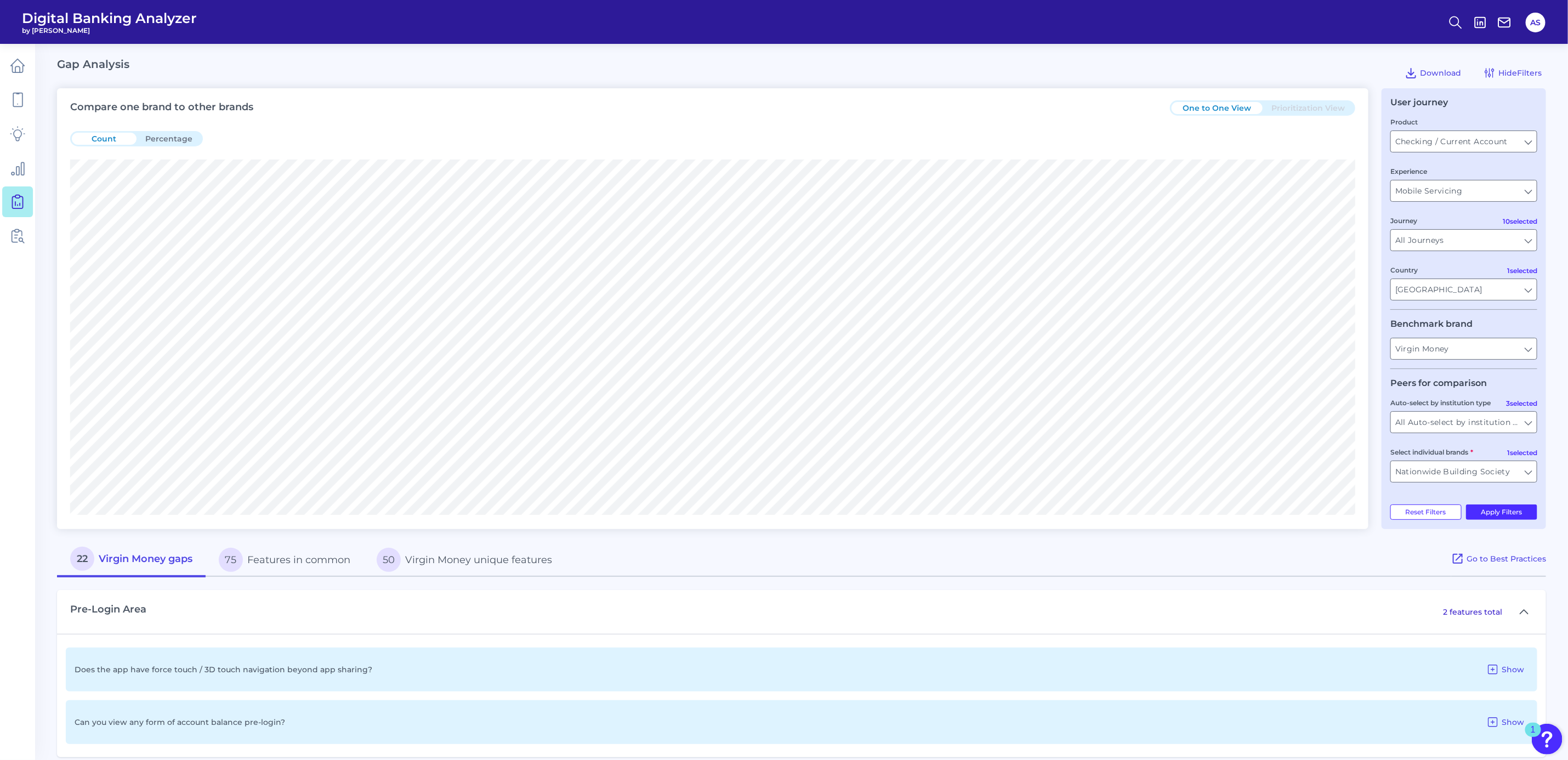
click at [188, 135] on button "Percentage" at bounding box center [168, 139] width 64 height 12
click at [105, 135] on button "Count" at bounding box center [104, 139] width 64 height 12
click at [1293, 114] on div "One to One View Prioritization View" at bounding box center [1262, 108] width 185 height 15
click at [1464, 467] on input "Nationwide Building Society" at bounding box center [1464, 472] width 146 height 21
click at [1407, 493] on button "All Select individual brands" at bounding box center [1464, 496] width 145 height 25
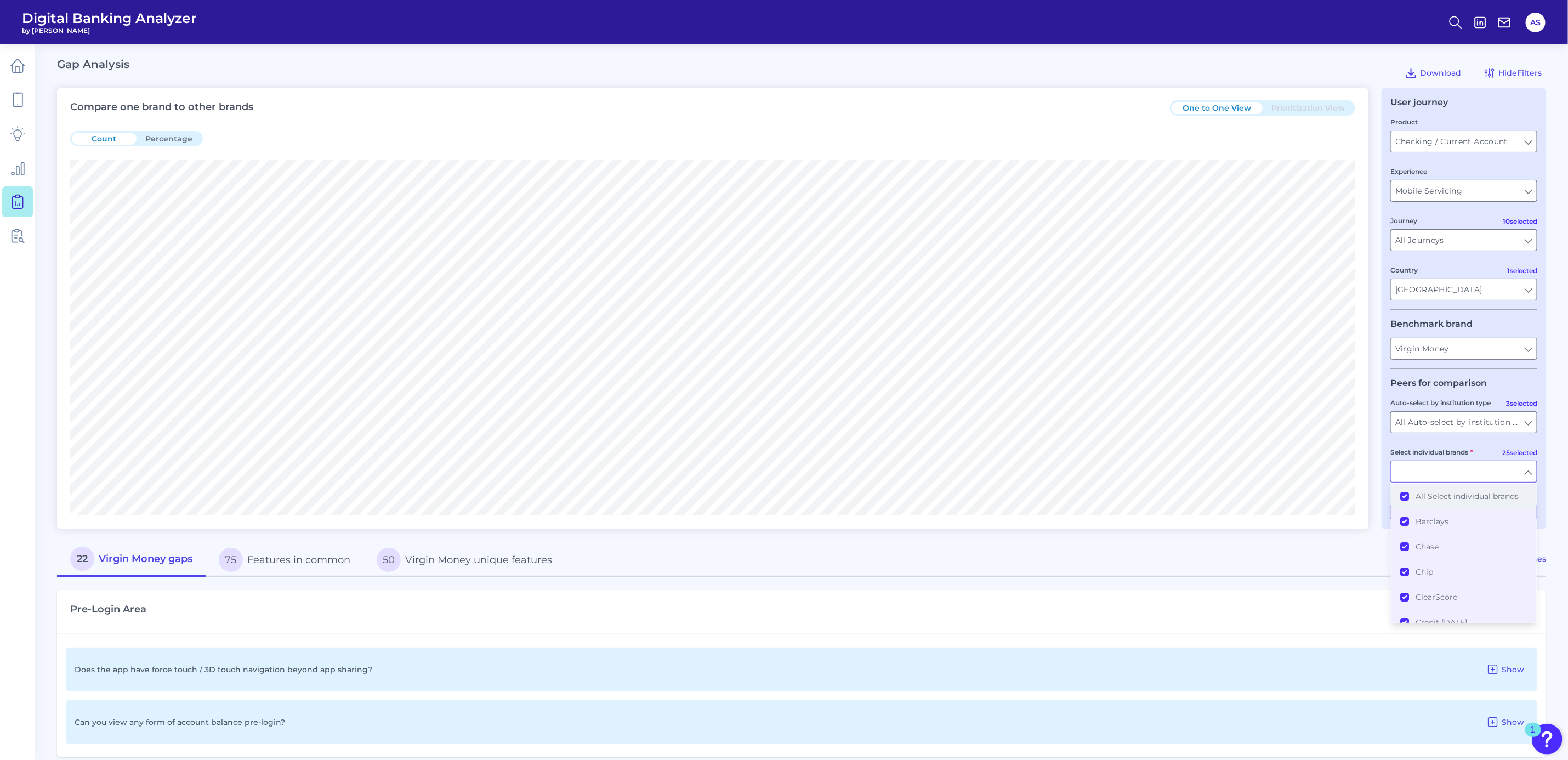
click at [1407, 493] on button "All Select individual brands" at bounding box center [1464, 496] width 145 height 25
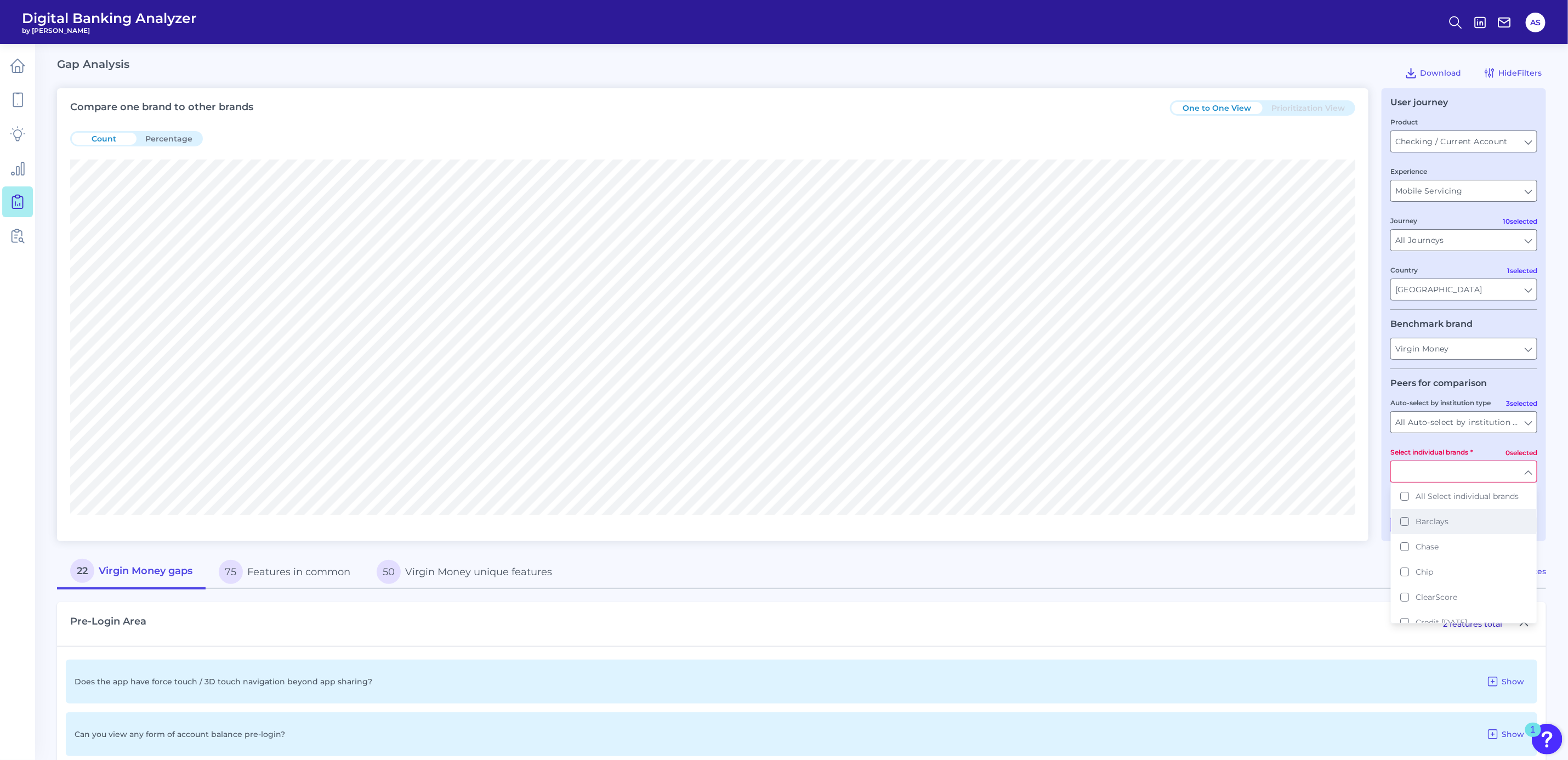
click at [1407, 522] on button "Barclays" at bounding box center [1464, 521] width 145 height 25
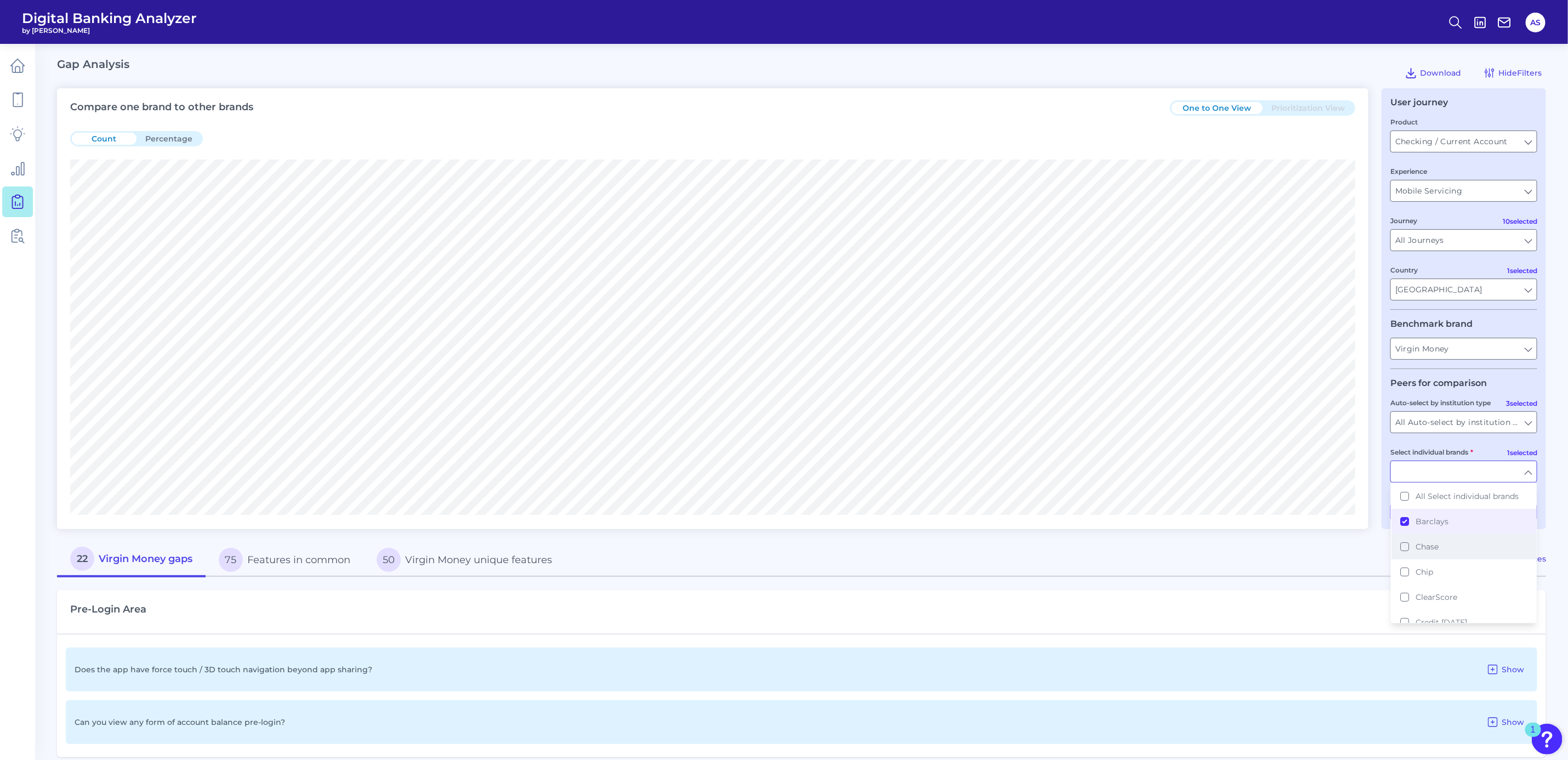
click at [1407, 548] on button "Chase" at bounding box center [1464, 547] width 145 height 25
click at [1381, 533] on div "Compare one brand to other brands One to One View Prioritization View Count Per…" at bounding box center [801, 721] width 1489 height 1266
type input "Barclays, Chase"
click at [1500, 512] on button "Apply Filters" at bounding box center [1502, 512] width 72 height 15
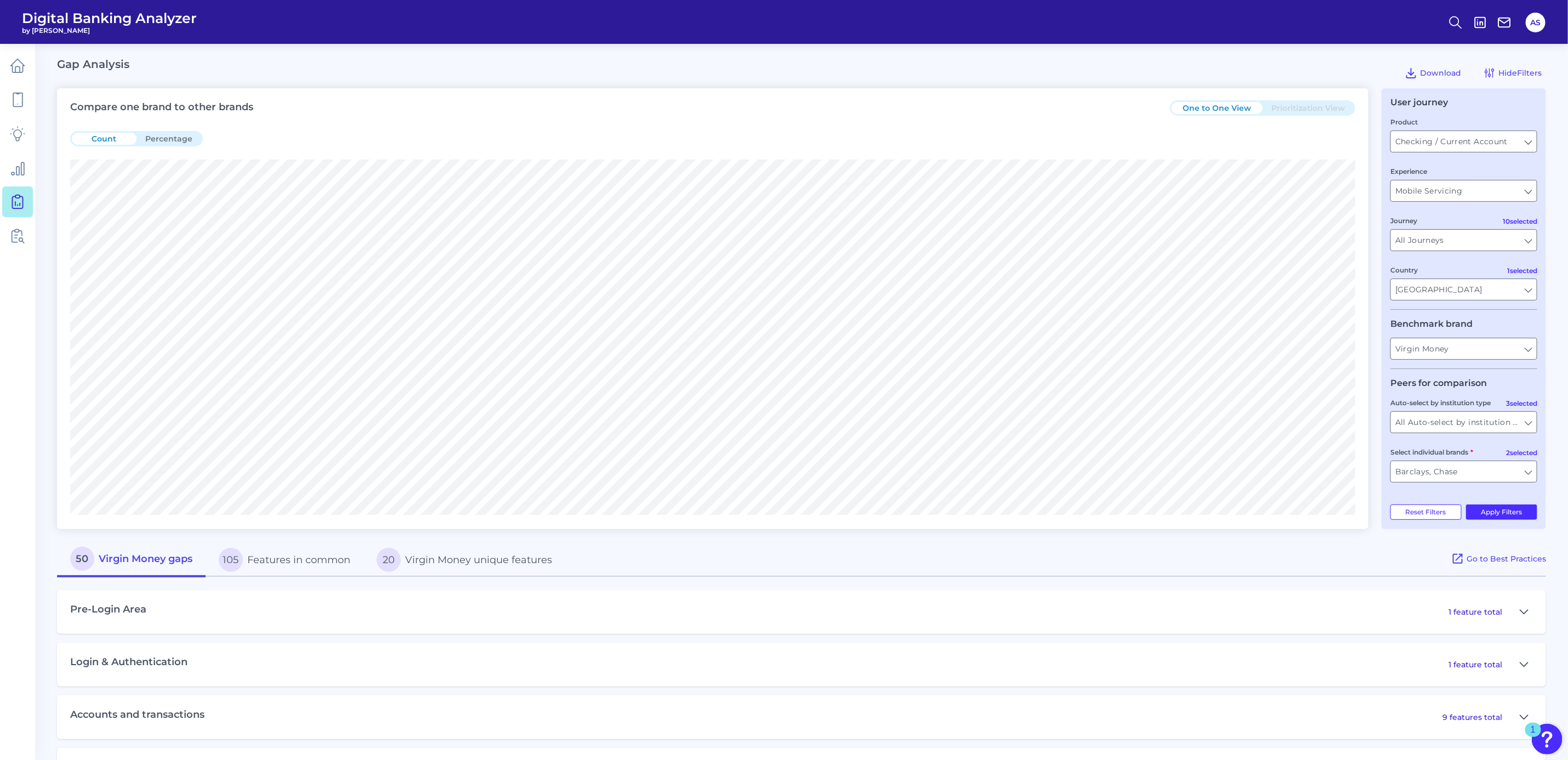
click at [1326, 33] on header "Digital Banking Analyzer by [PERSON_NAME] AS" at bounding box center [784, 21] width 1568 height 44
click at [1486, 477] on input "Barclays, Chase" at bounding box center [1464, 472] width 146 height 21
click at [1409, 494] on button "All Select individual brands" at bounding box center [1464, 496] width 145 height 25
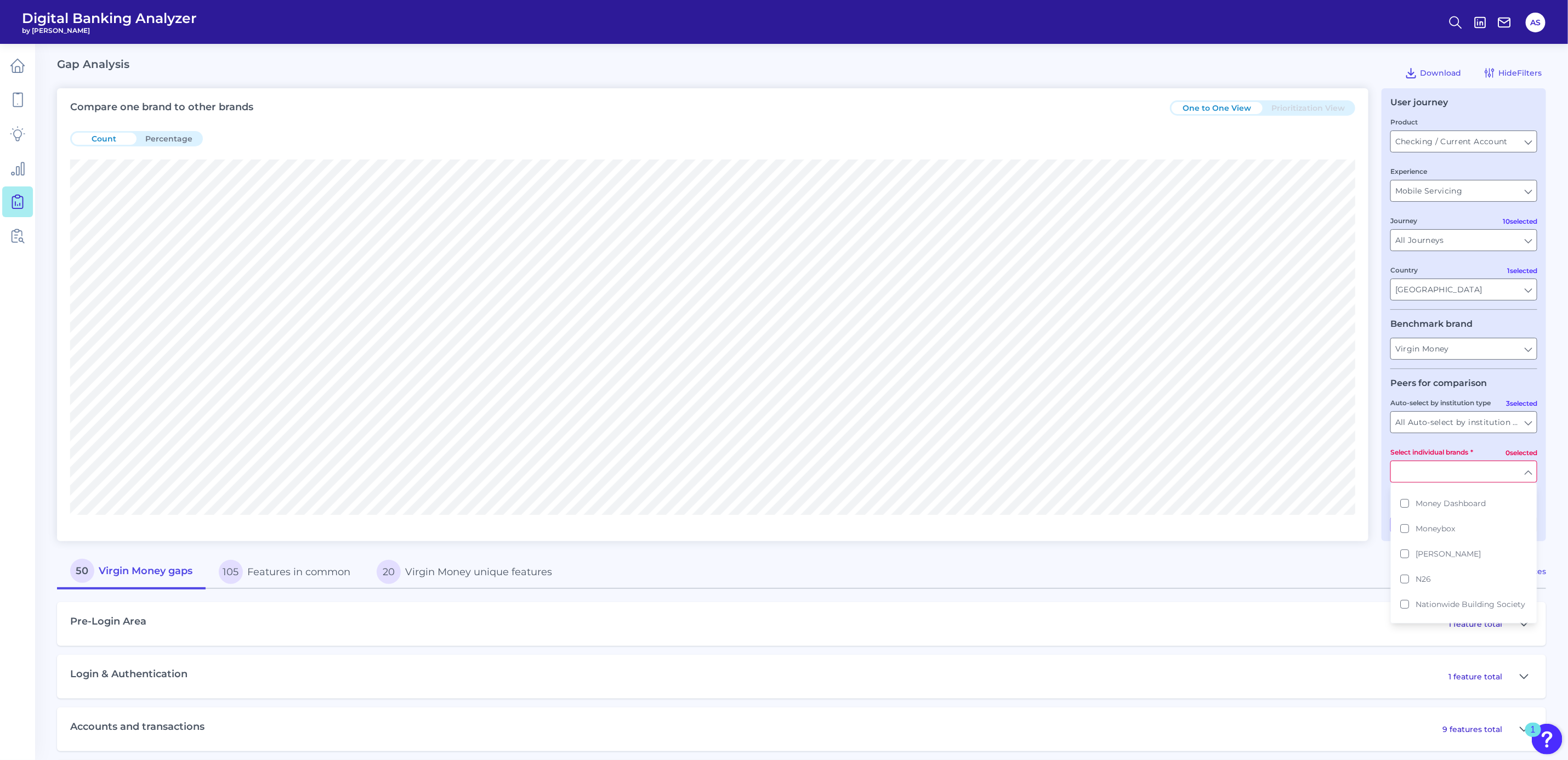
scroll to position [329, 0]
click at [1402, 587] on button "Nationwide Building Society" at bounding box center [1464, 596] width 145 height 25
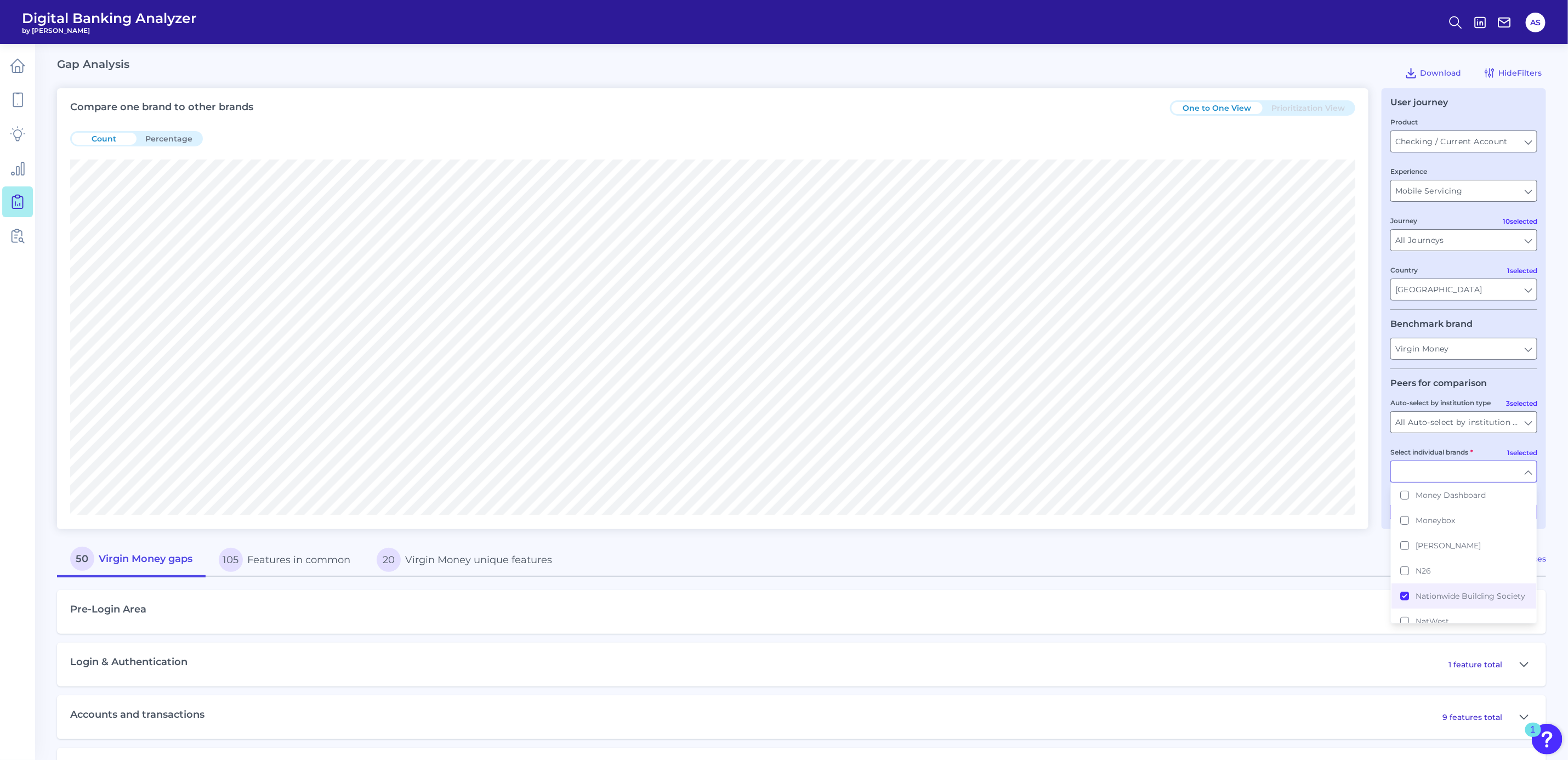
click at [1377, 477] on div "Compare one brand to other brands One to One View Prioritization View Count Per…" at bounding box center [801, 571] width 1489 height 966
type input "Nationwide Building Society"
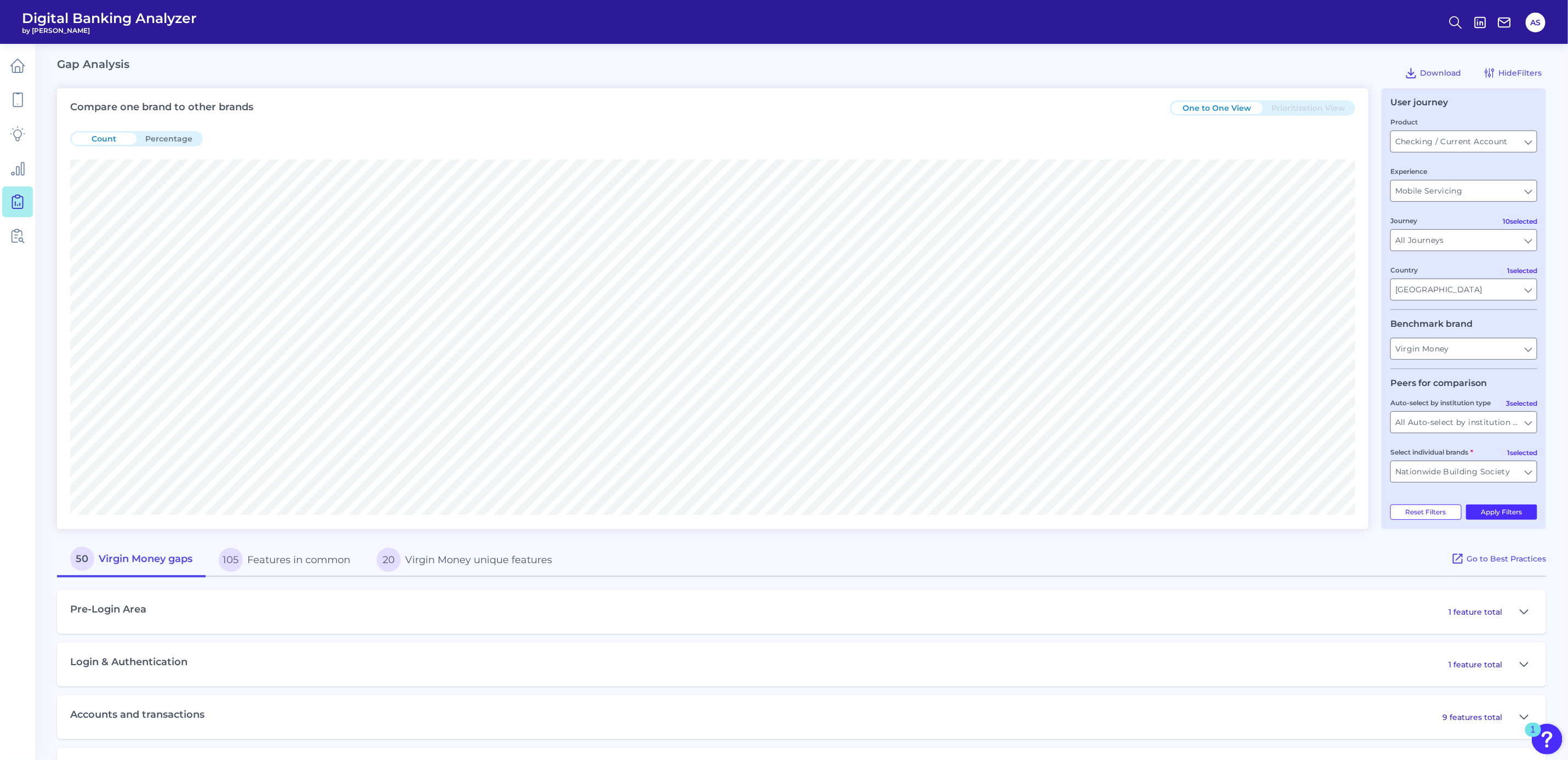
click at [1517, 501] on div "User journey Product Checking / Current Account Checking / Current Account Expe…" at bounding box center [1463, 308] width 164 height 441
click at [1515, 512] on button "Apply Filters" at bounding box center [1502, 512] width 72 height 15
click at [1420, 62] on div "Gap Analysis Download Hide Filters" at bounding box center [801, 73] width 1489 height 30
click at [1432, 64] on button "Download" at bounding box center [1433, 73] width 65 height 17
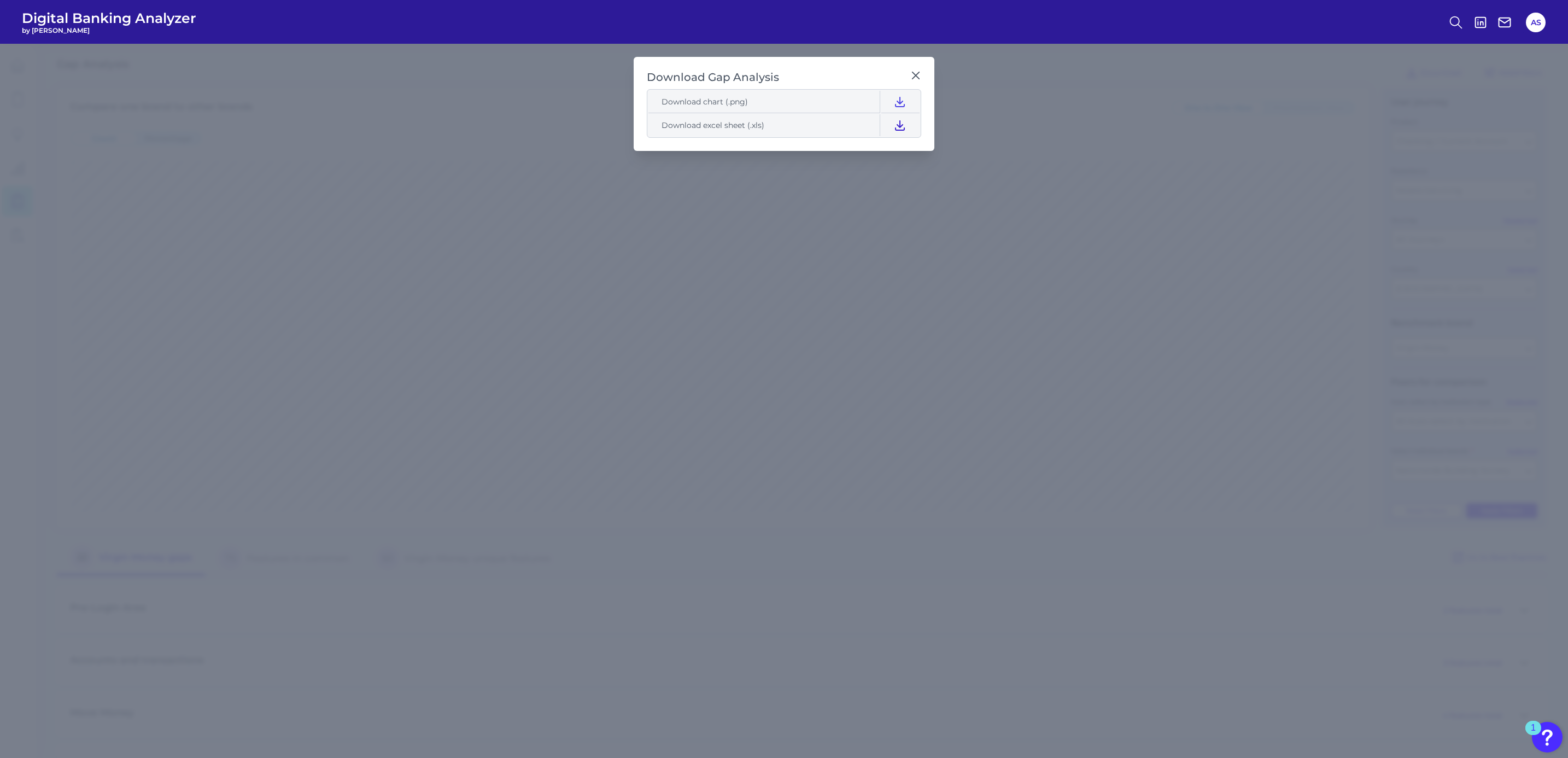
click at [896, 123] on icon at bounding box center [899, 125] width 13 height 13
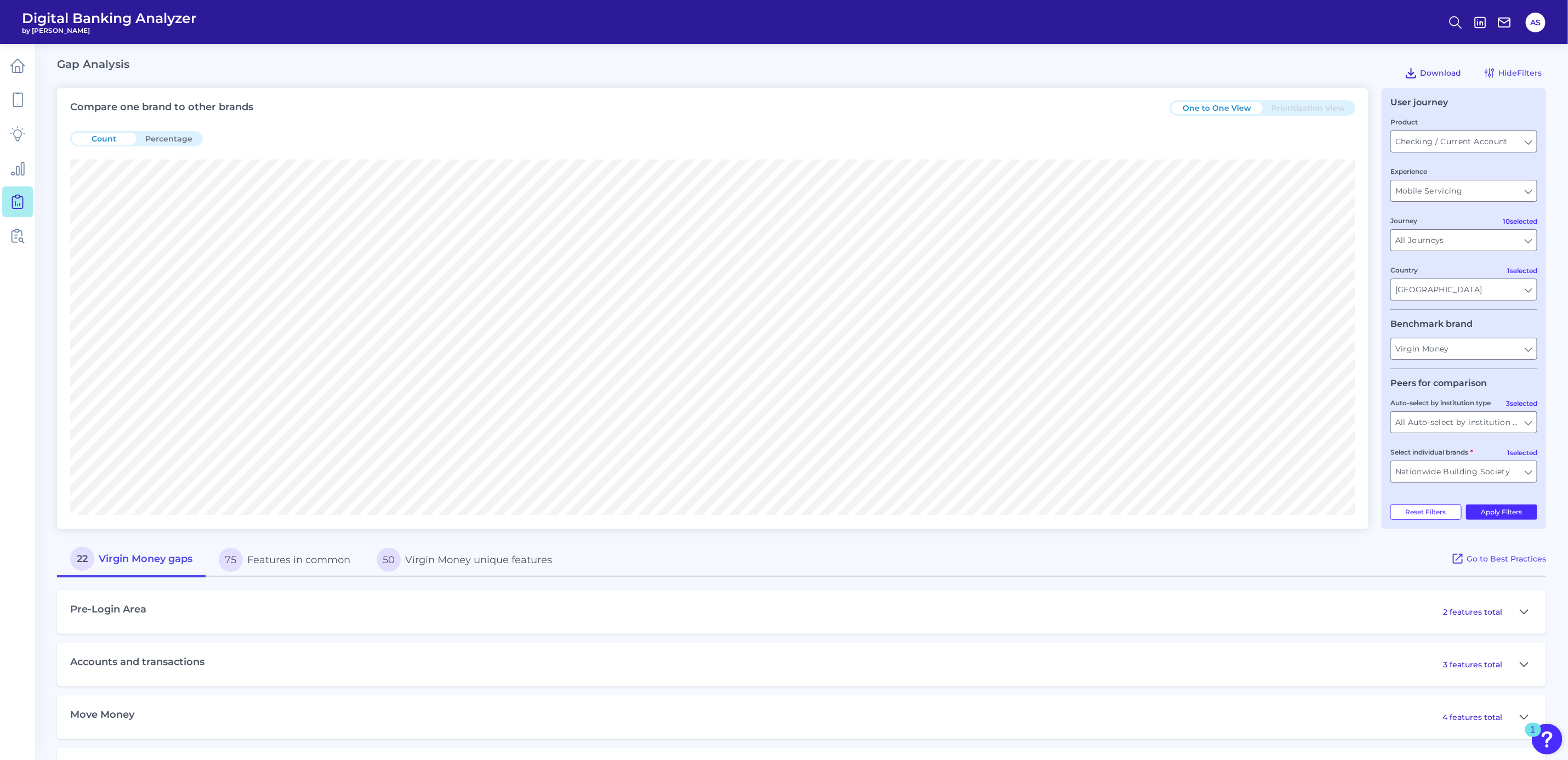
click at [1418, 73] on button "Download" at bounding box center [1433, 73] width 65 height 17
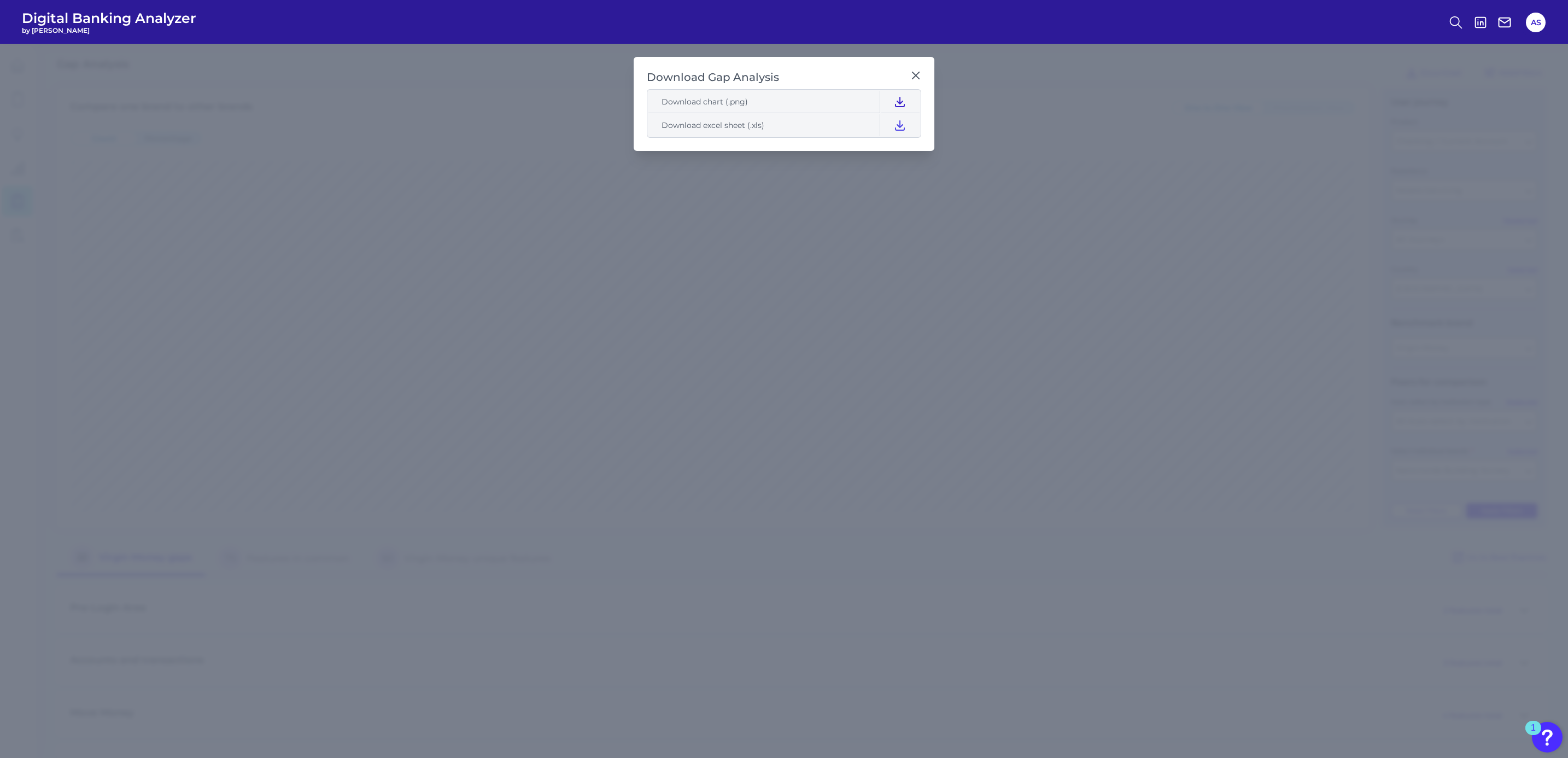
click at [903, 98] on icon at bounding box center [899, 102] width 13 height 13
